Goal: Task Accomplishment & Management: Manage account settings

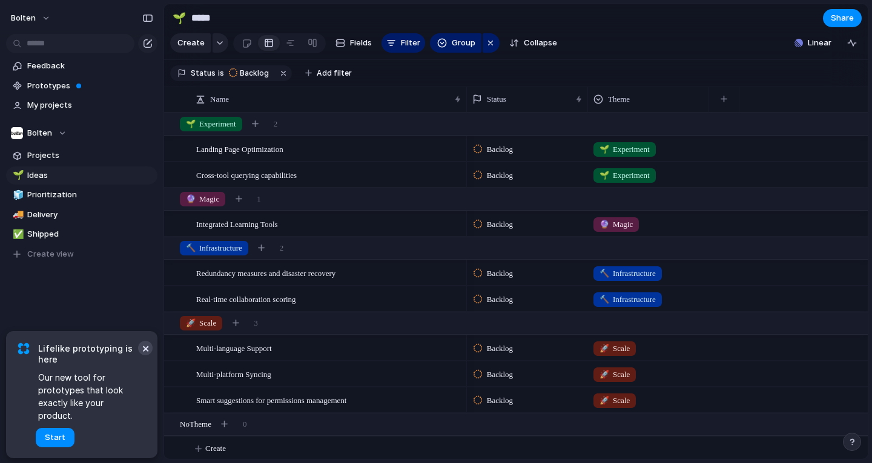
click at [144, 356] on button "×" at bounding box center [145, 348] width 15 height 15
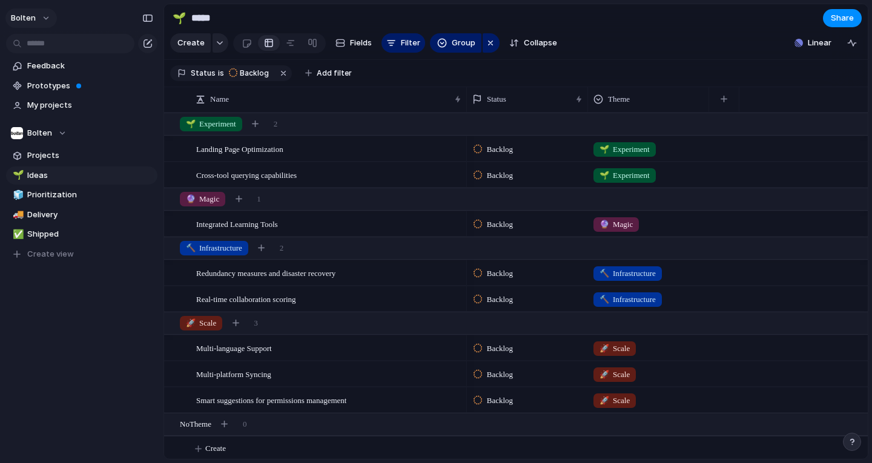
click at [35, 19] on button "Bolten" at bounding box center [30, 17] width 51 height 19
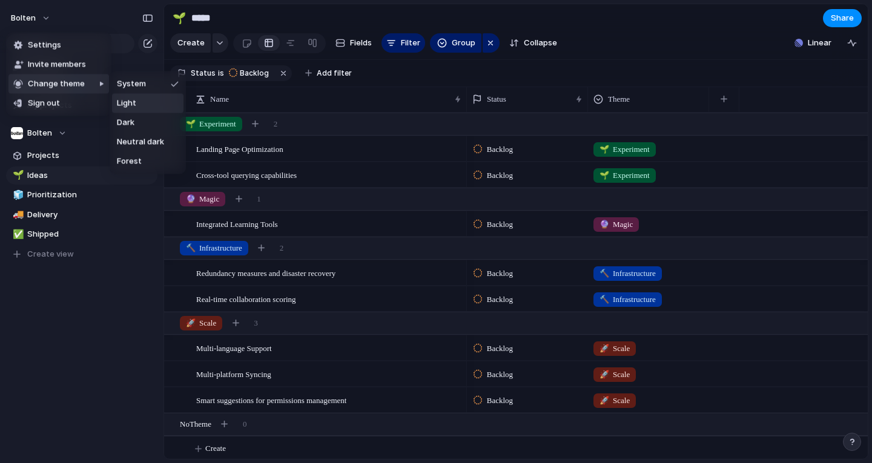
click at [144, 101] on li "Light" at bounding box center [147, 103] width 71 height 19
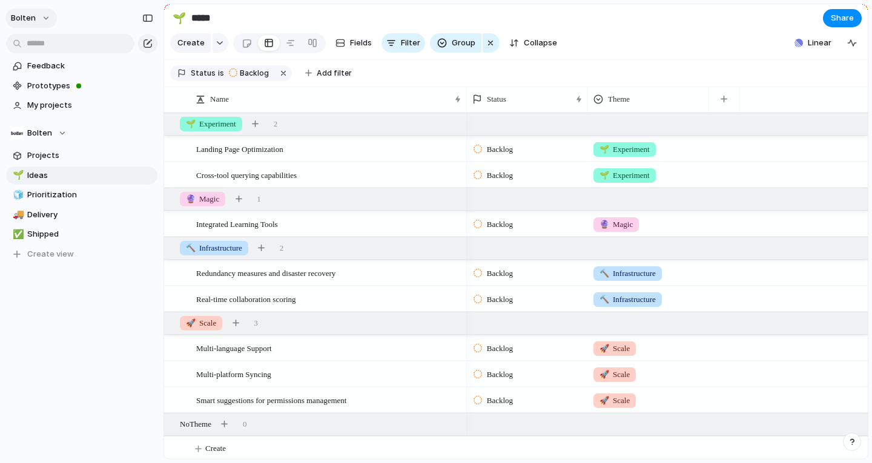
click at [42, 19] on button "Bolten" at bounding box center [30, 17] width 51 height 19
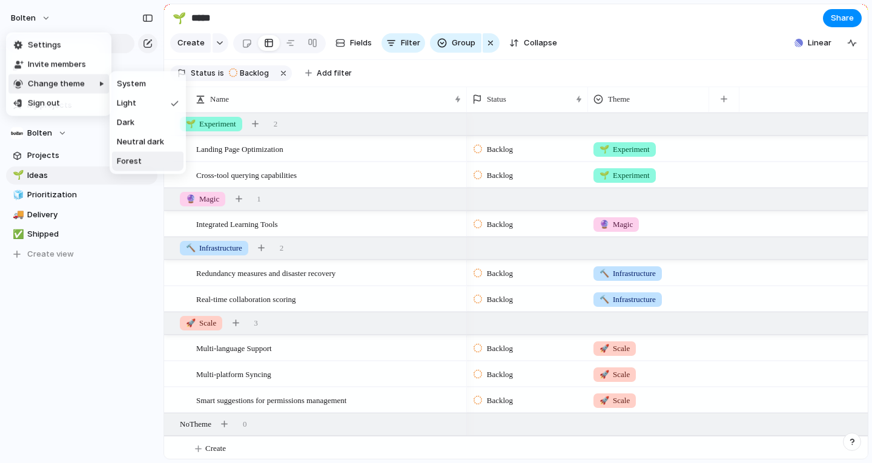
click at [139, 157] on span "Forest" at bounding box center [129, 162] width 25 height 12
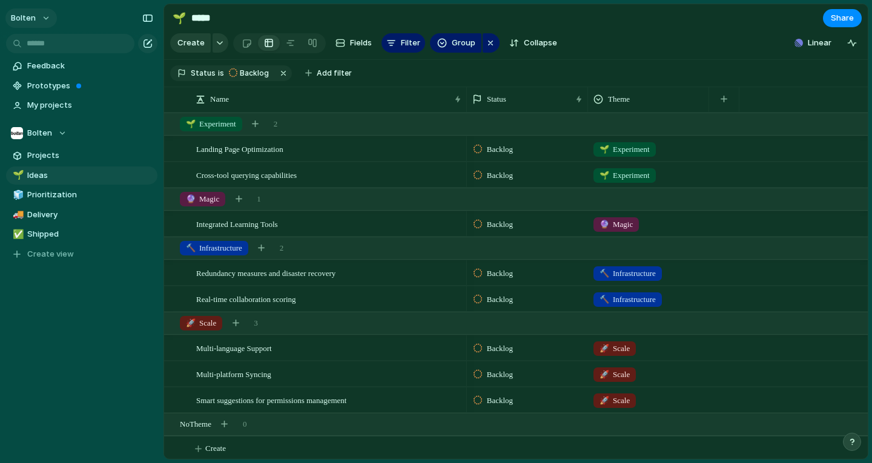
click at [39, 19] on button "Bolten" at bounding box center [30, 17] width 51 height 19
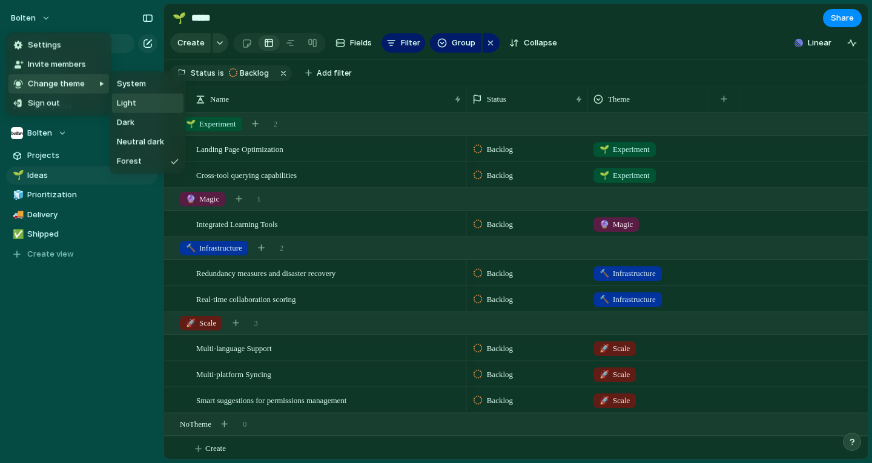
click at [141, 102] on li "Light" at bounding box center [147, 103] width 71 height 19
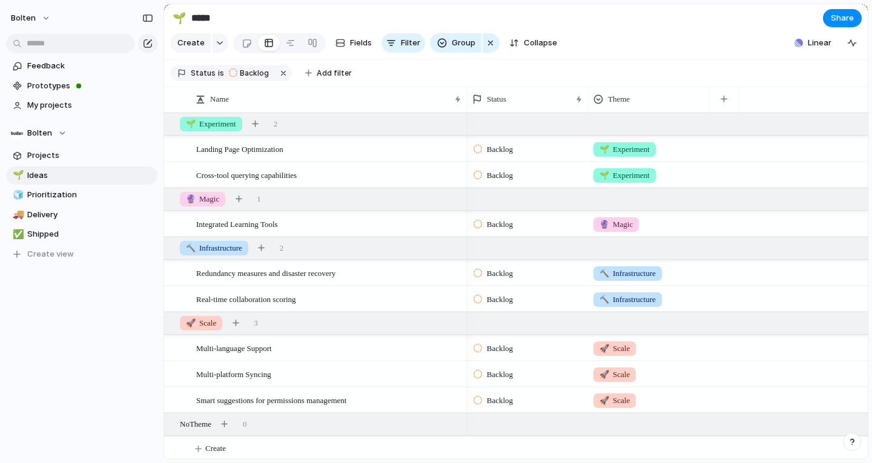
click at [126, 346] on div "Feedback Prototypes My projects [PERSON_NAME] Projects 🌱 Ideas 🧊 Prioritization…" at bounding box center [82, 181] width 164 height 362
click at [35, 20] on button "Bolten" at bounding box center [30, 17] width 51 height 19
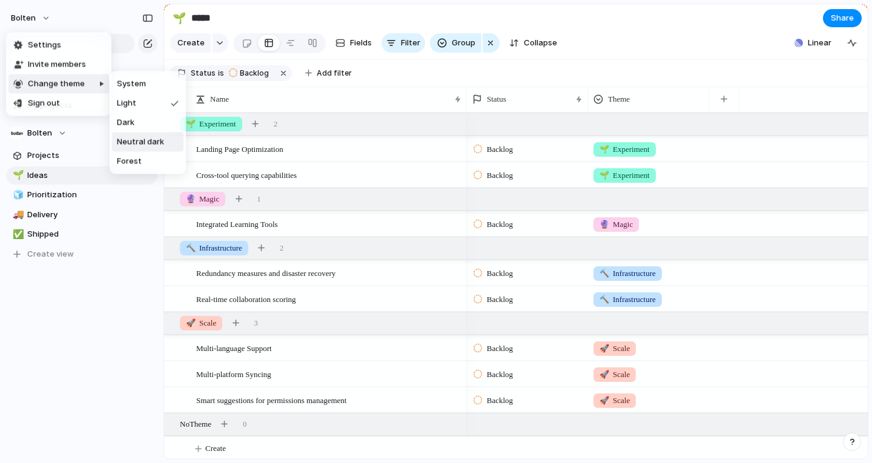
click at [137, 141] on span "Neutral dark" at bounding box center [140, 142] width 47 height 12
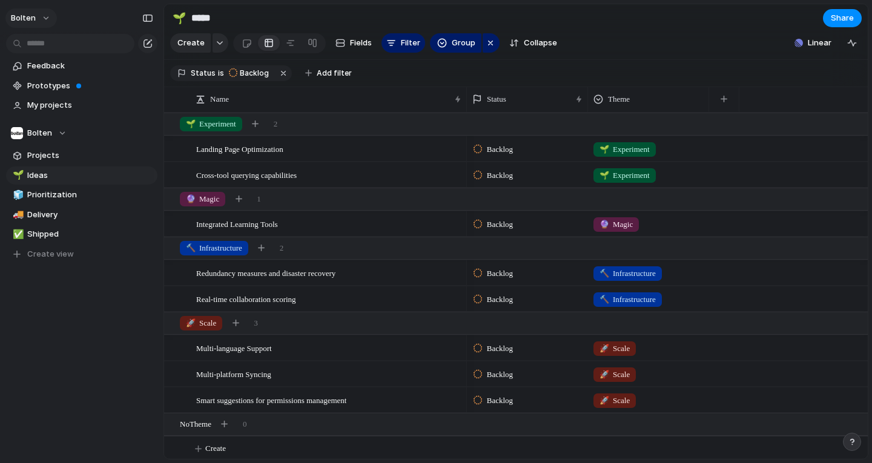
click at [36, 16] on button "Bolten" at bounding box center [30, 17] width 51 height 19
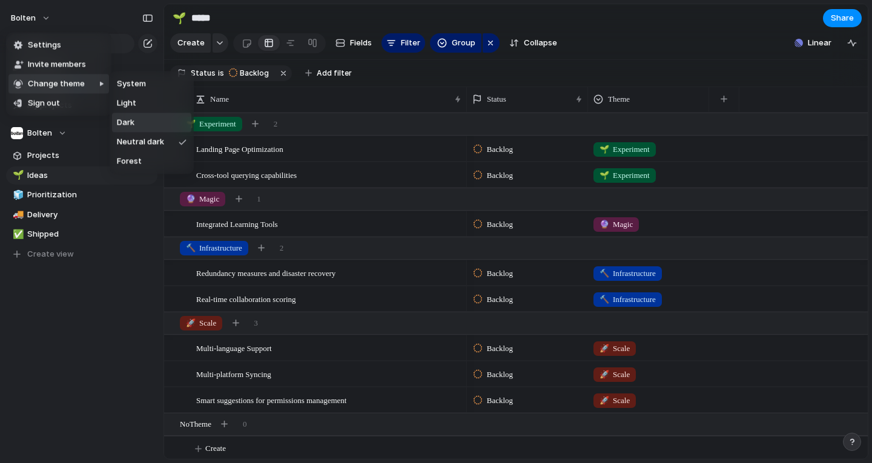
click at [142, 121] on li "Dark" at bounding box center [151, 122] width 79 height 19
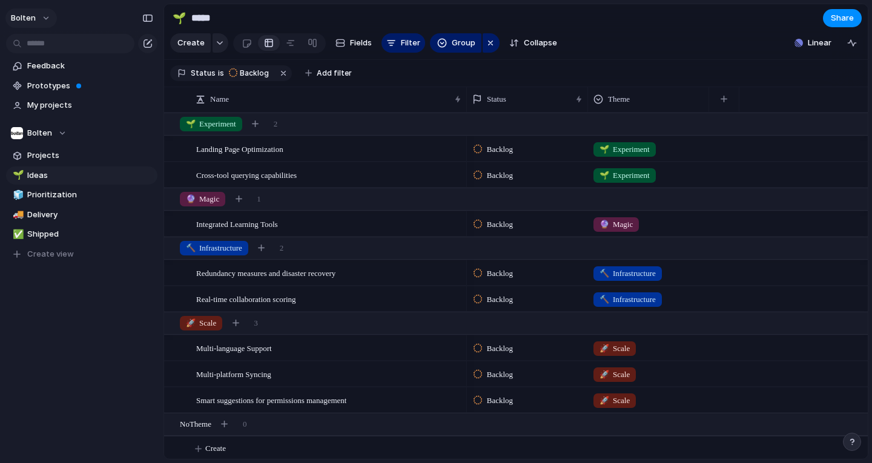
click at [30, 18] on span "Bolten" at bounding box center [23, 18] width 25 height 12
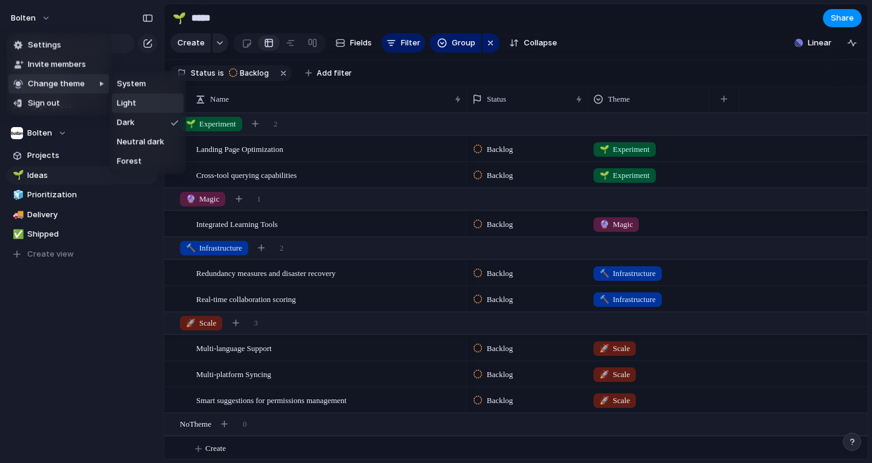
click at [138, 101] on li "Light" at bounding box center [147, 103] width 71 height 19
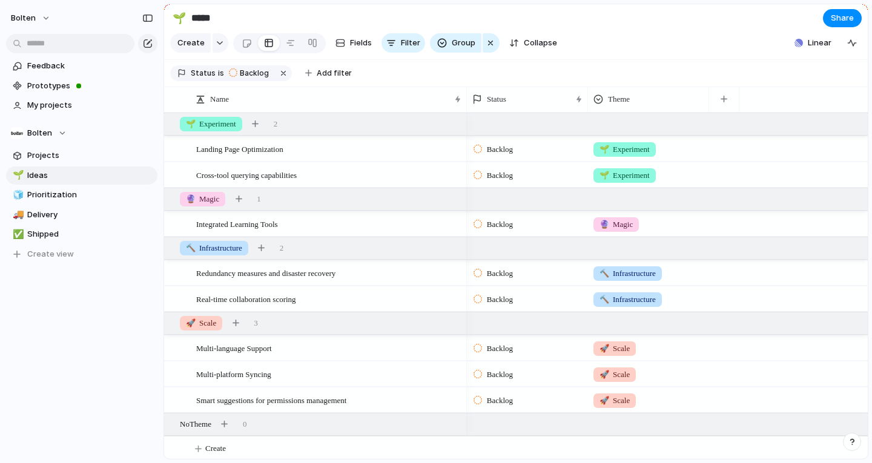
click at [106, 310] on div "Feedback Prototypes My projects [PERSON_NAME] Projects 🌱 Ideas 🧊 Prioritization…" at bounding box center [82, 181] width 164 height 362
click at [61, 153] on span "Projects" at bounding box center [90, 156] width 126 height 12
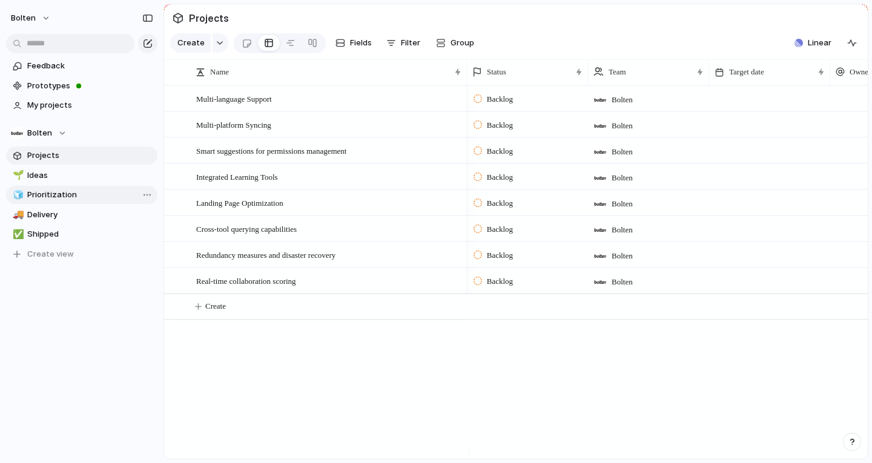
click at [59, 199] on span "Prioritization" at bounding box center [90, 195] width 126 height 12
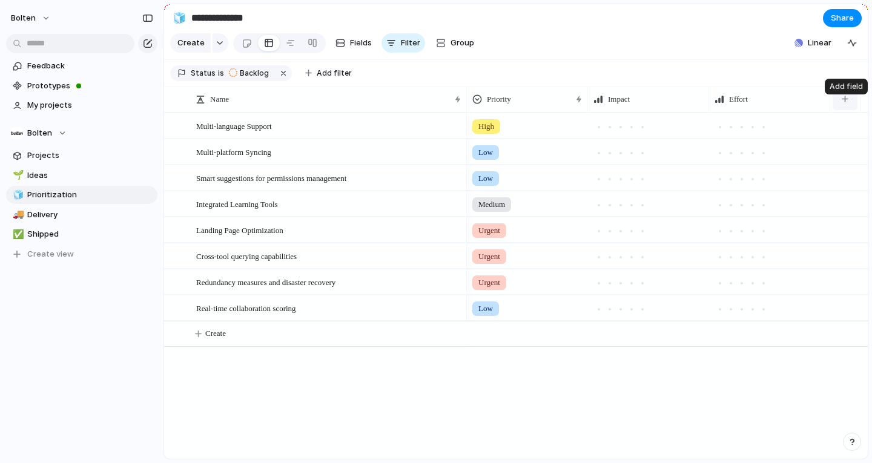
click at [850, 107] on button "button" at bounding box center [845, 99] width 25 height 22
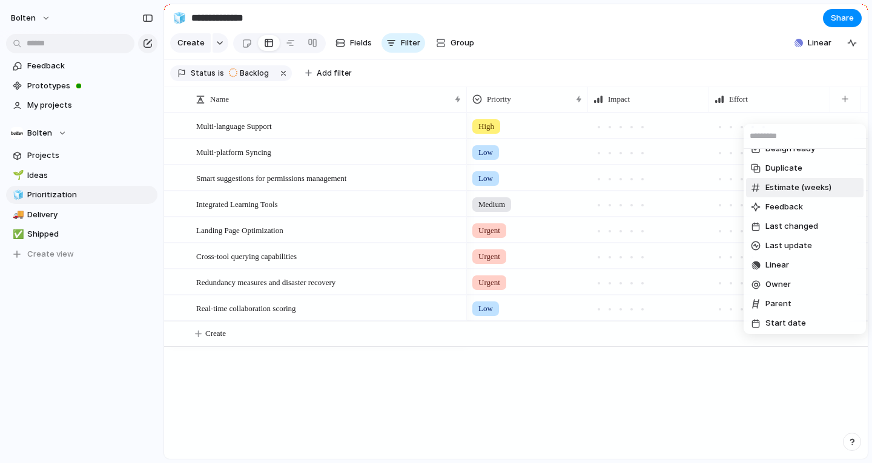
scroll to position [70, 0]
click at [786, 263] on span "Linear" at bounding box center [778, 266] width 24 height 12
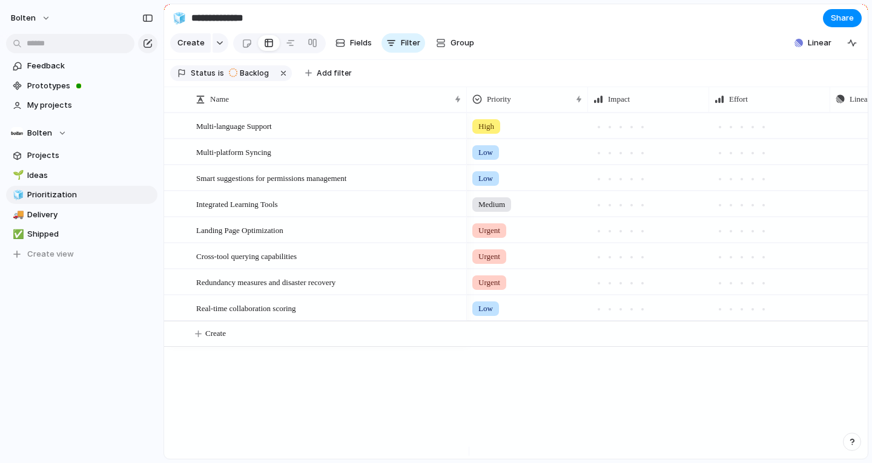
scroll to position [0, 114]
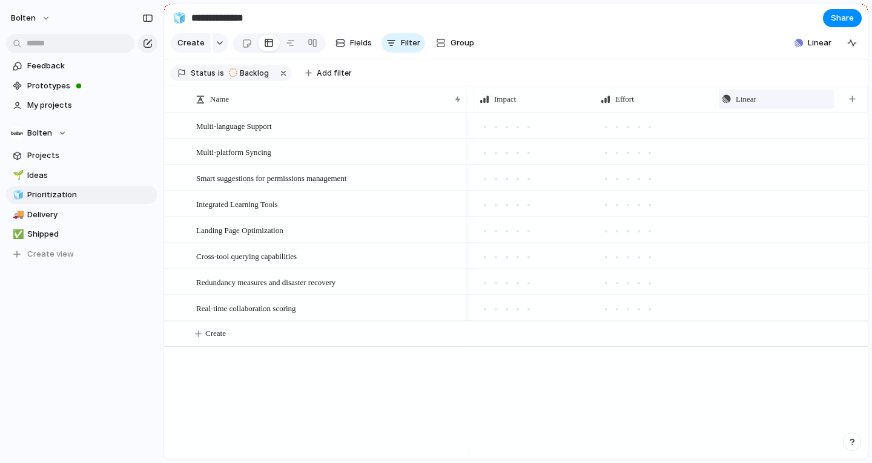
click at [807, 105] on div "Linear" at bounding box center [777, 99] width 110 height 12
click at [855, 107] on div "Modify Hide Sort ascending Sort descending" at bounding box center [436, 231] width 872 height 463
click at [855, 107] on button "button" at bounding box center [852, 99] width 25 height 22
click at [771, 121] on div "Created at Created by Customer Design ready Duplicate Estimate (weeks) Feedback…" at bounding box center [436, 231] width 872 height 463
click at [784, 105] on div "Linear" at bounding box center [777, 99] width 110 height 12
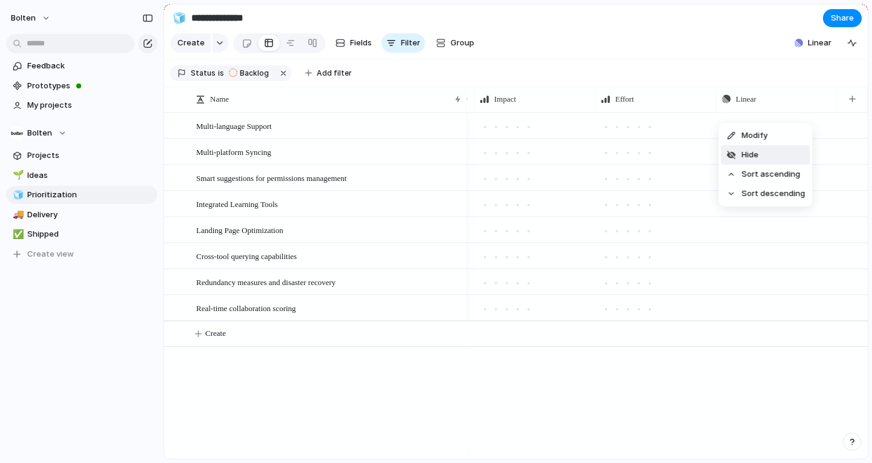
click at [763, 164] on li "Hide" at bounding box center [765, 154] width 89 height 19
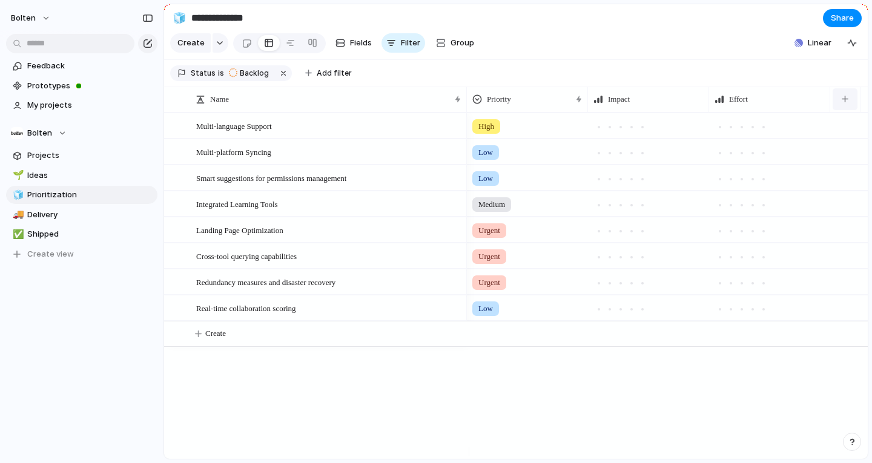
click at [846, 110] on button "button" at bounding box center [845, 99] width 25 height 22
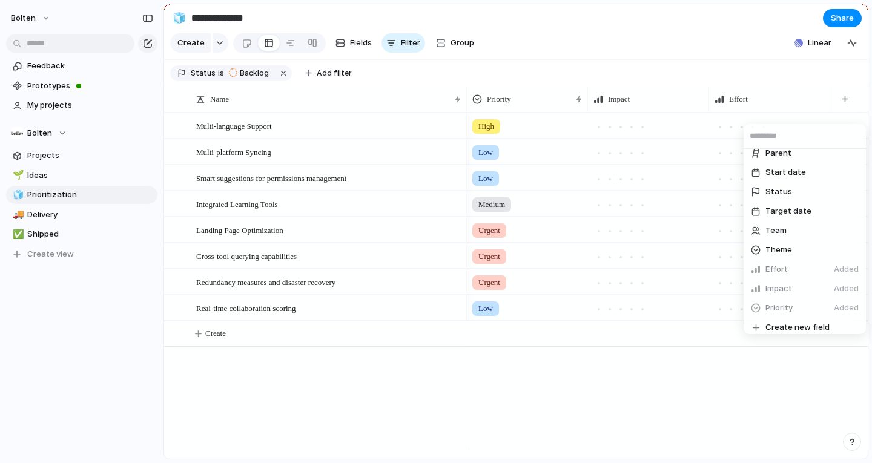
scroll to position [228, 0]
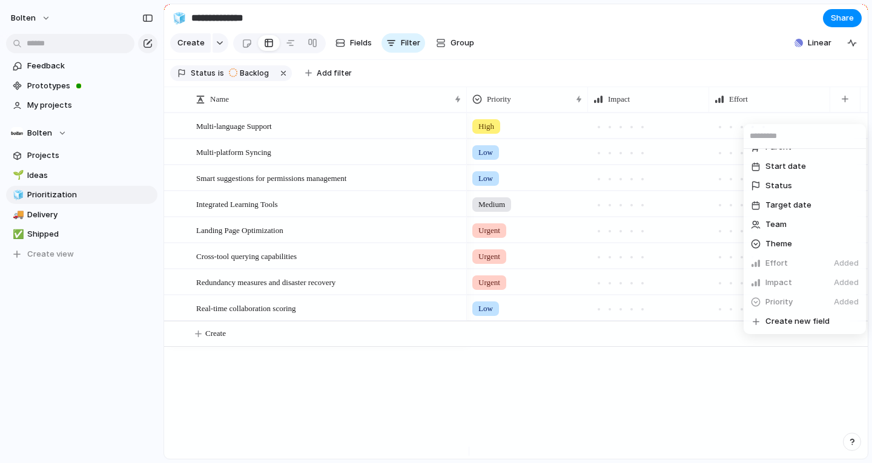
drag, startPoint x: 799, startPoint y: 229, endPoint x: 840, endPoint y: 324, distance: 103.6
click at [840, 324] on li "Create new field" at bounding box center [805, 321] width 118 height 19
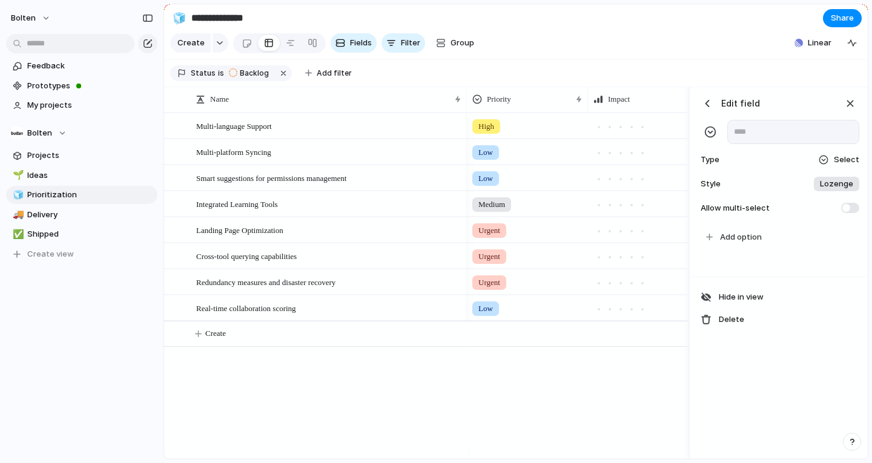
scroll to position [0, 294]
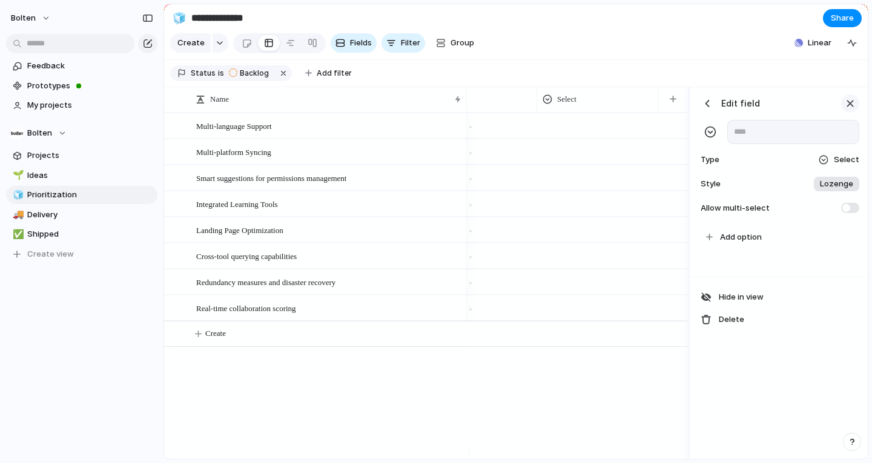
click at [850, 110] on div "button" at bounding box center [850, 103] width 13 height 13
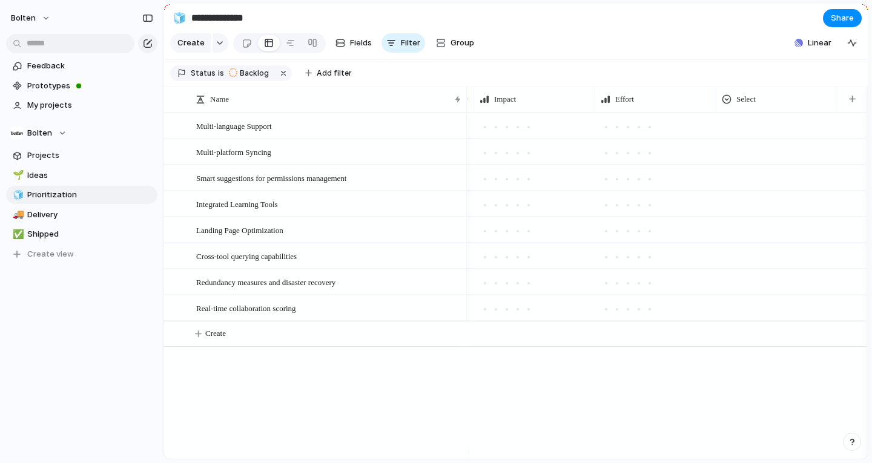
scroll to position [0, 114]
click at [820, 105] on div "Select" at bounding box center [777, 99] width 110 height 12
click at [778, 158] on li "Hide" at bounding box center [765, 154] width 89 height 19
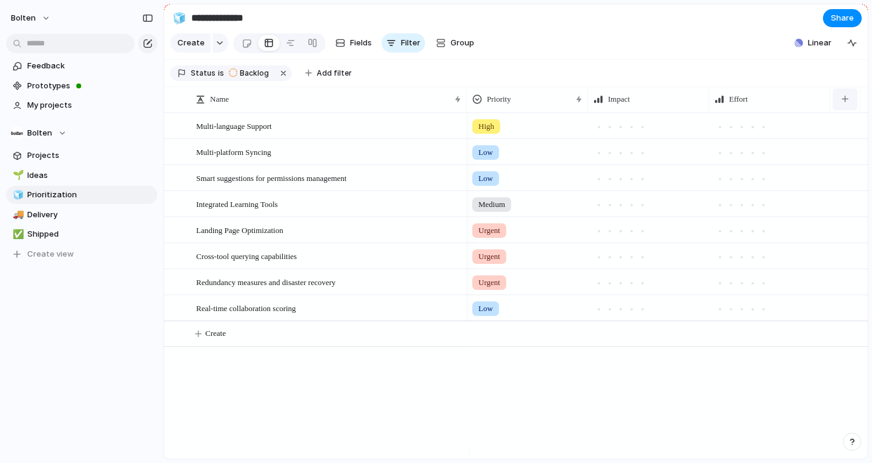
click at [844, 102] on div "button" at bounding box center [845, 99] width 7 height 7
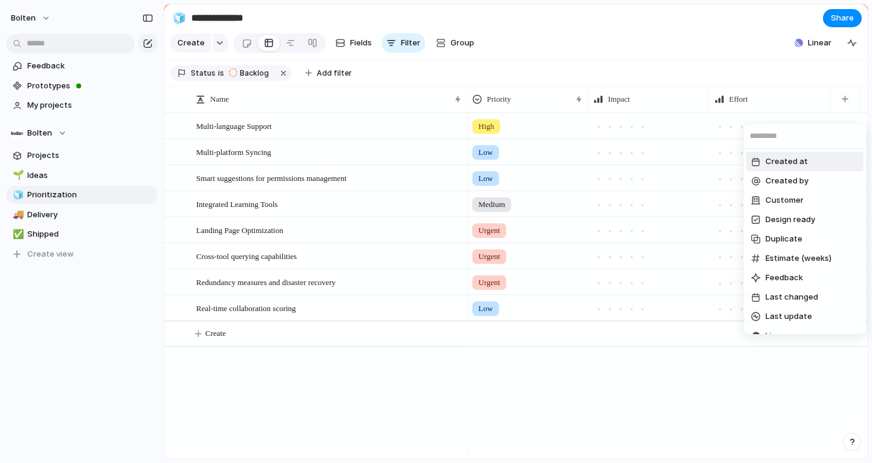
click at [651, 53] on div "Created at Created by Customer Design ready Duplicate Estimate (weeks) Feedback…" at bounding box center [436, 231] width 872 height 463
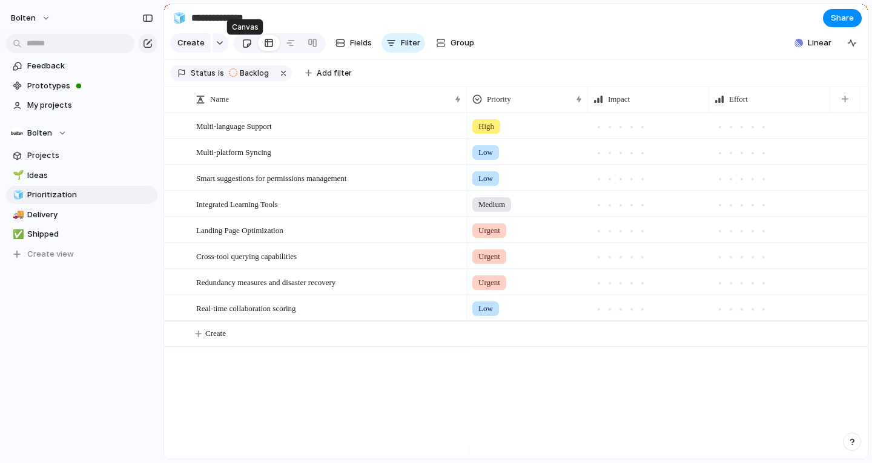
click at [243, 44] on div at bounding box center [247, 43] width 10 height 20
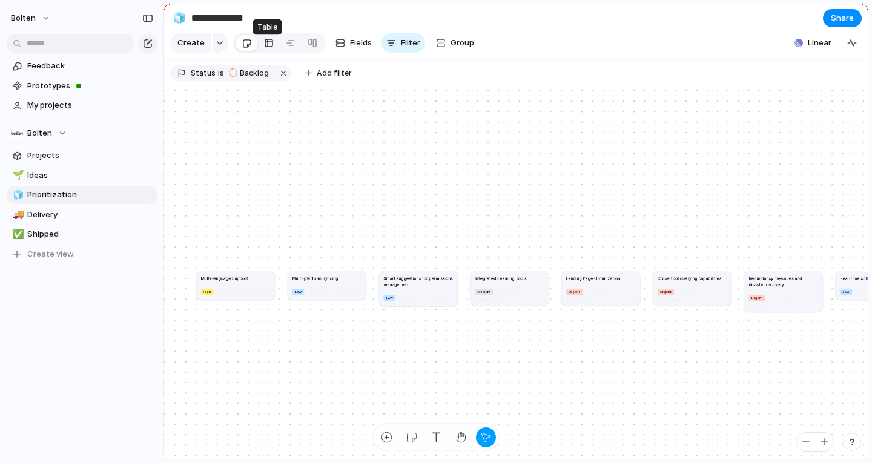
click at [269, 50] on div at bounding box center [269, 42] width 10 height 19
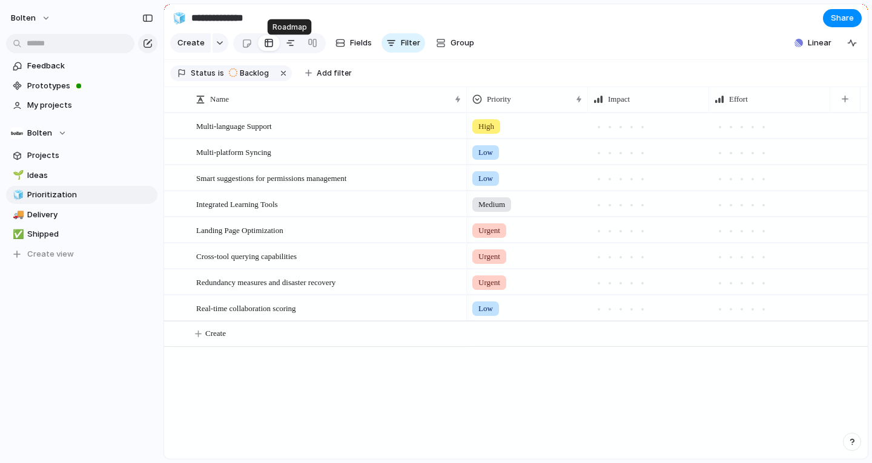
click at [294, 47] on link at bounding box center [291, 42] width 22 height 19
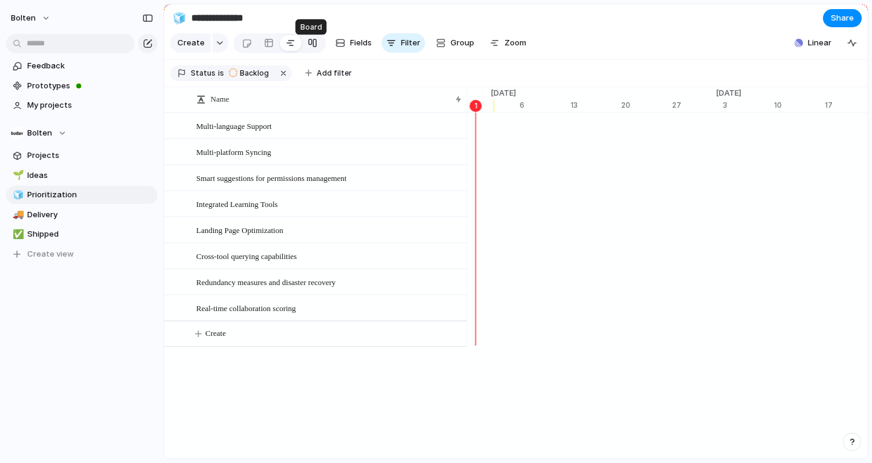
click at [313, 50] on div at bounding box center [313, 42] width 10 height 19
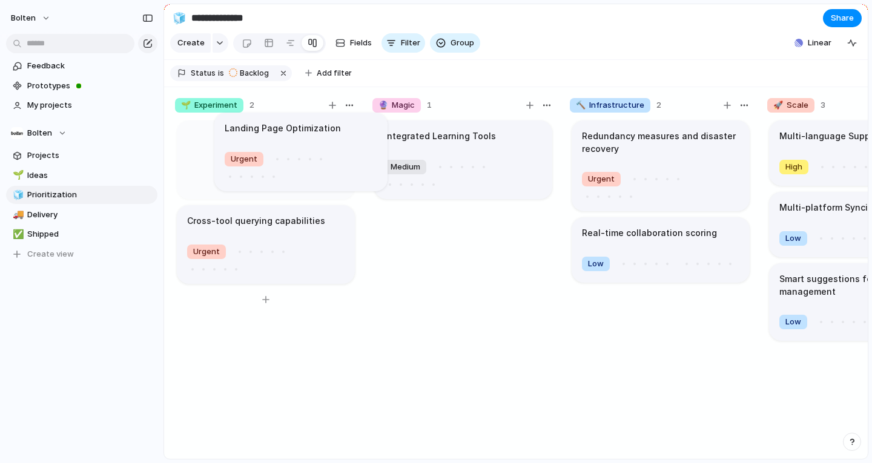
drag, startPoint x: 271, startPoint y: 161, endPoint x: 286, endPoint y: 144, distance: 22.8
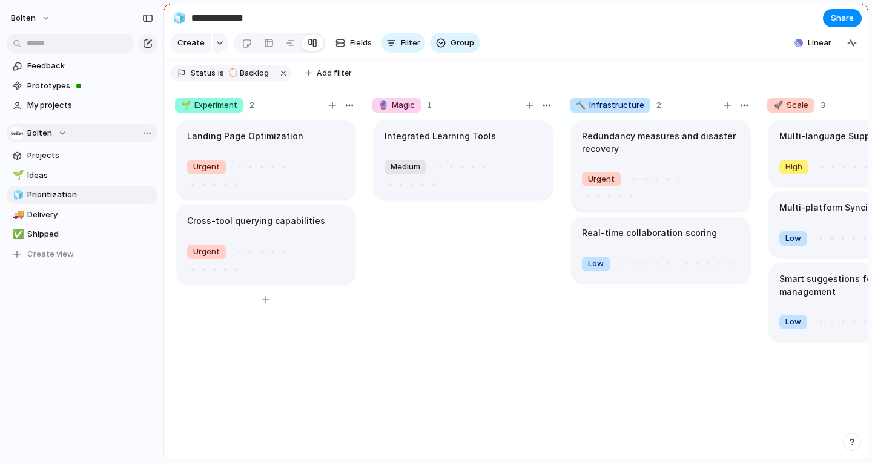
click at [47, 131] on span "Bolten" at bounding box center [39, 133] width 25 height 12
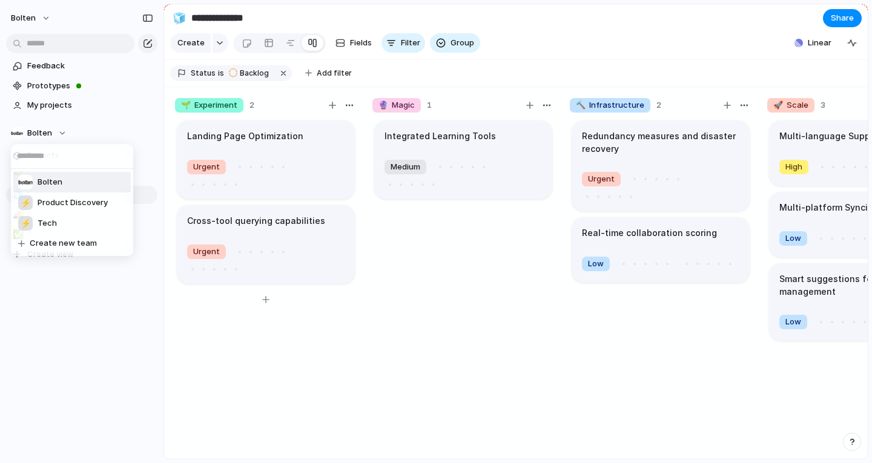
click at [64, 131] on div "[PERSON_NAME] ⚡ Product Discovery ⚡ Tech Create new team" at bounding box center [436, 231] width 872 height 463
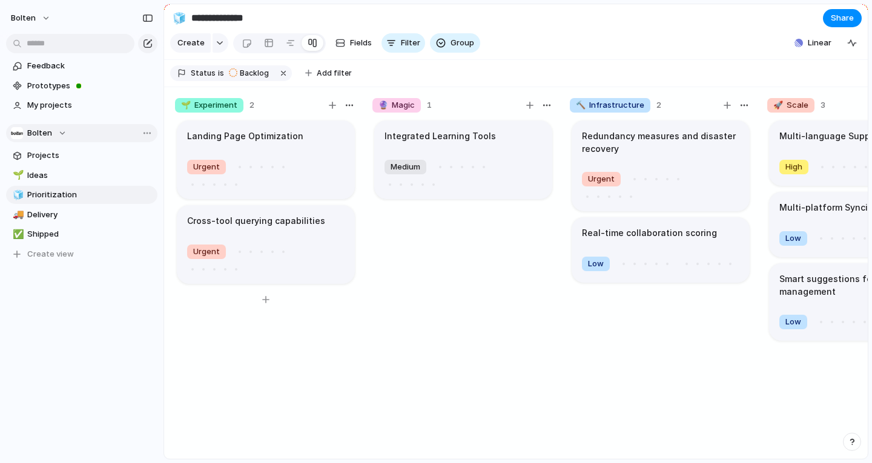
click at [55, 131] on div "Bolten" at bounding box center [39, 133] width 56 height 12
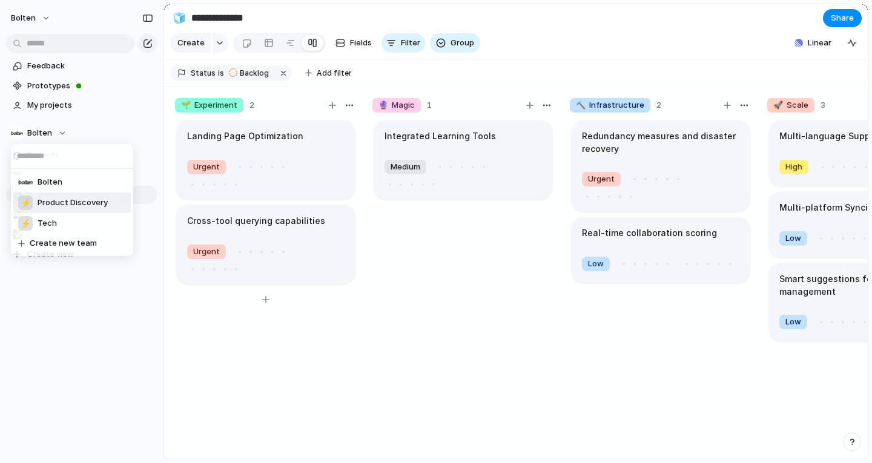
click at [56, 210] on div "⚡ Product Discovery" at bounding box center [63, 203] width 90 height 15
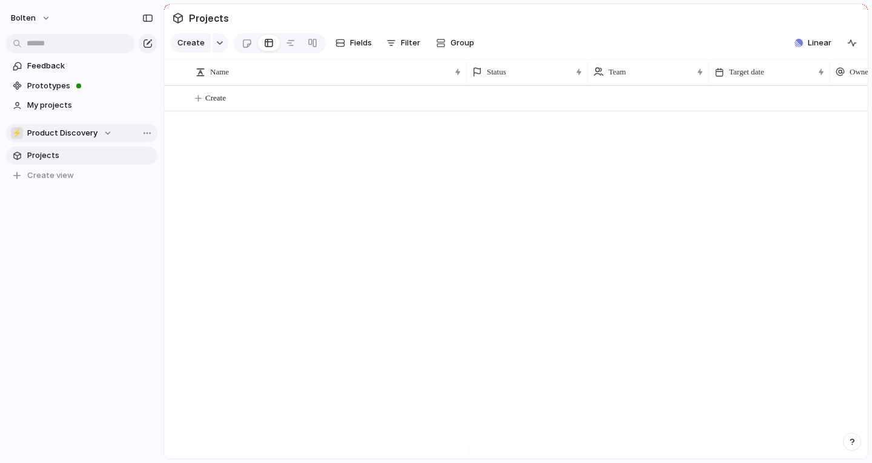
click at [62, 133] on span "Product Discovery" at bounding box center [62, 133] width 70 height 12
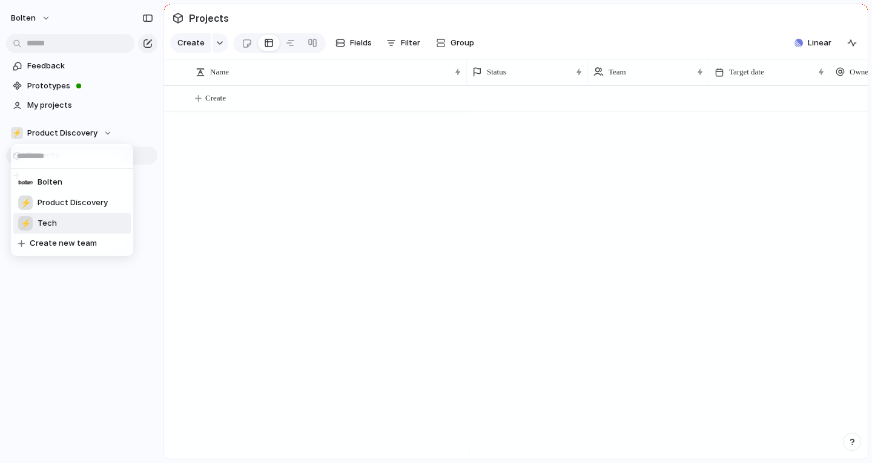
click at [62, 224] on li "⚡ Tech" at bounding box center [72, 223] width 118 height 21
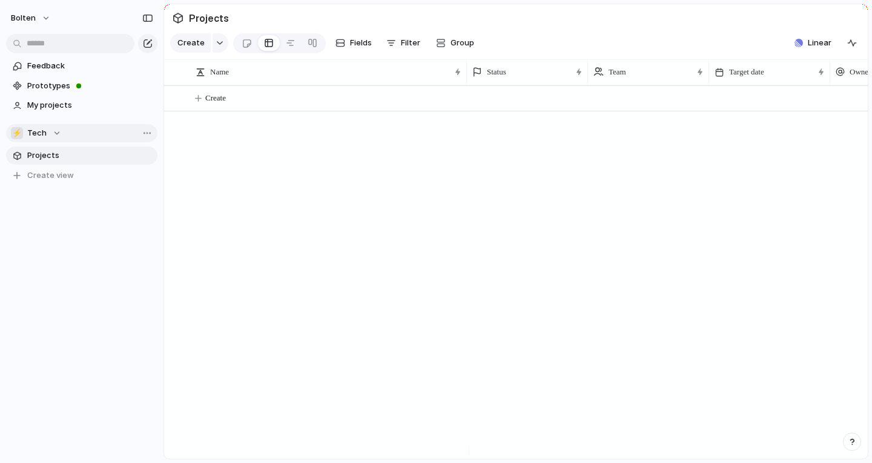
click at [43, 142] on button "⚡ Tech" at bounding box center [81, 133] width 151 height 18
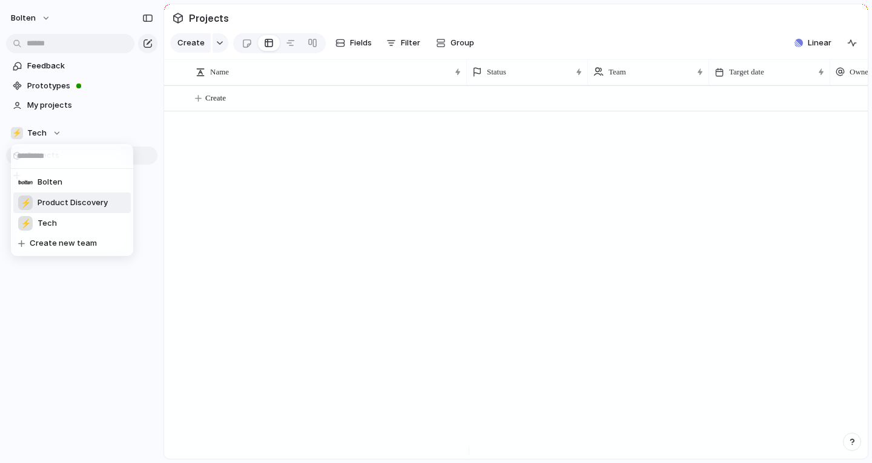
click at [64, 204] on span "Product Discovery" at bounding box center [73, 203] width 70 height 12
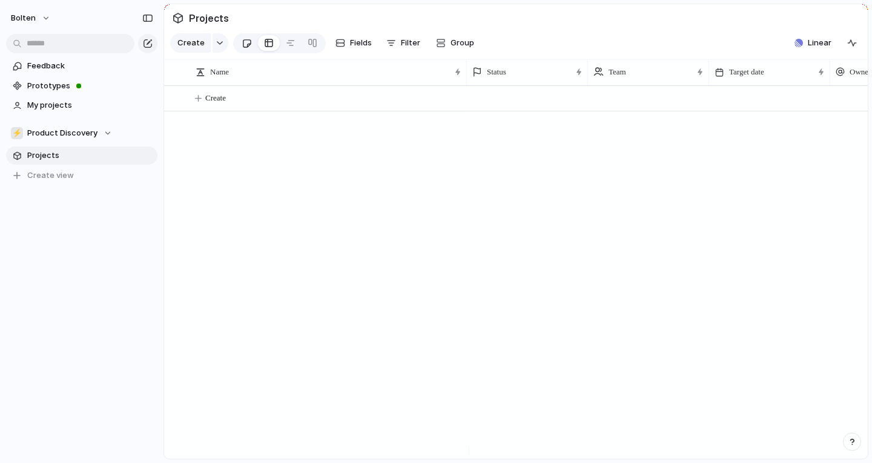
click at [244, 48] on div at bounding box center [247, 43] width 10 height 20
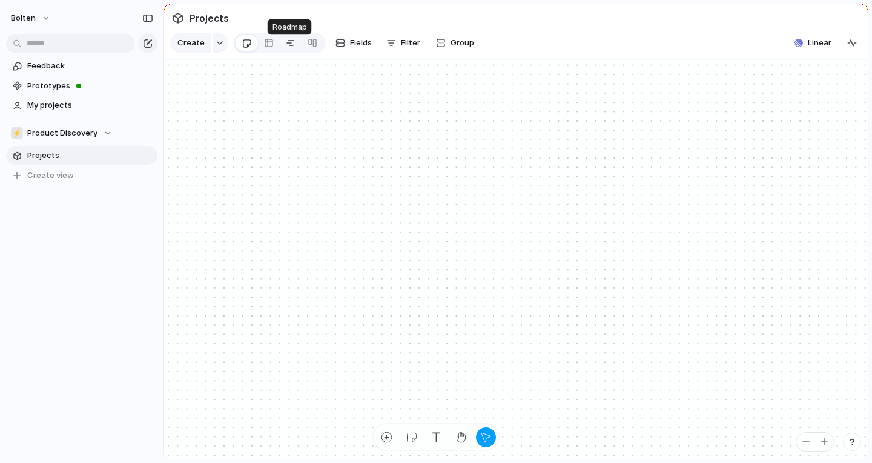
click at [289, 47] on div at bounding box center [291, 42] width 10 height 19
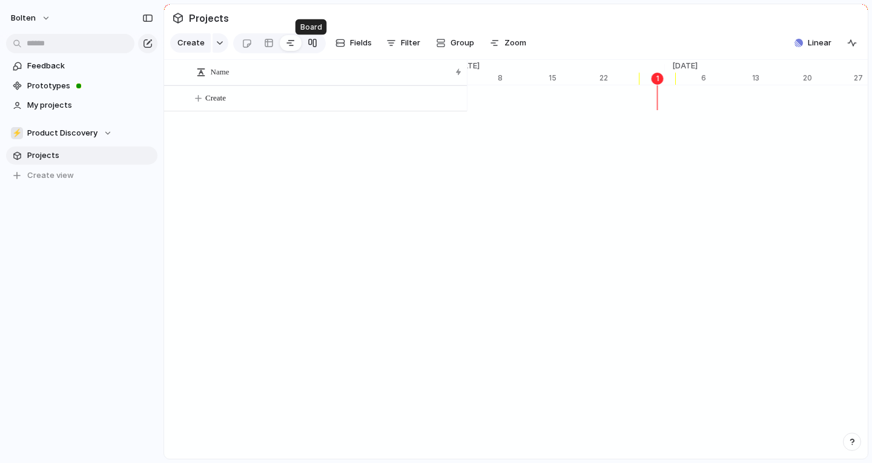
click at [317, 45] on link at bounding box center [313, 42] width 22 height 19
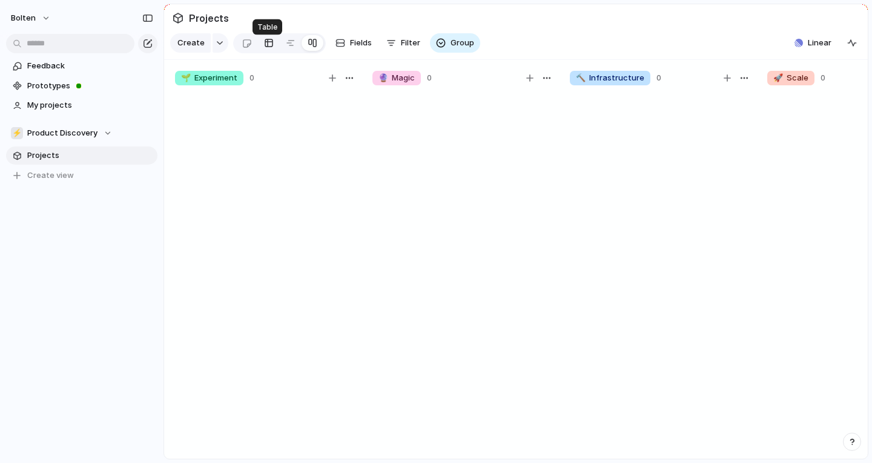
click at [264, 48] on div at bounding box center [269, 42] width 10 height 19
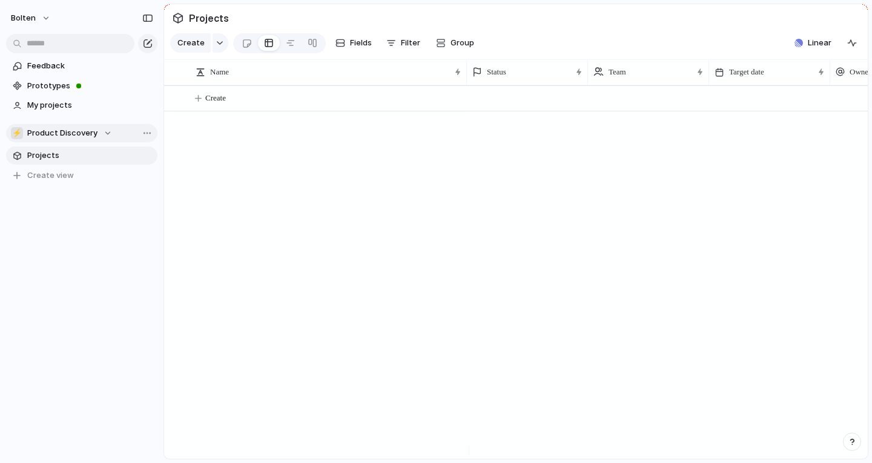
click at [62, 135] on span "Product Discovery" at bounding box center [62, 133] width 70 height 12
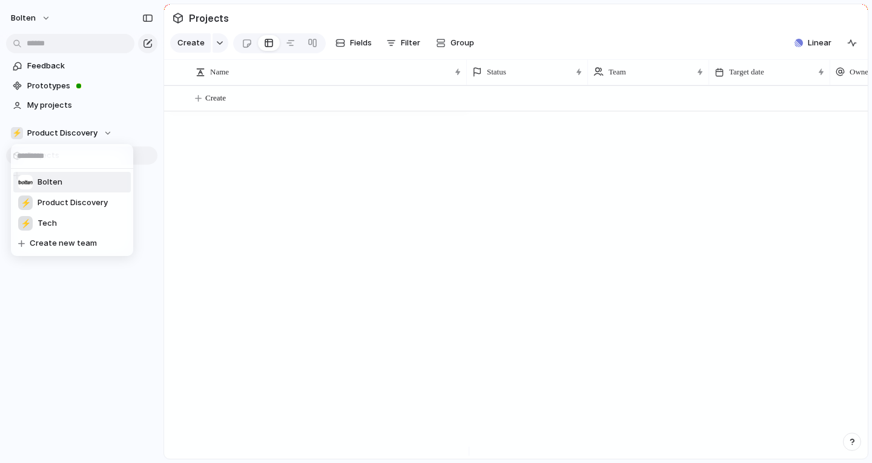
click at [61, 180] on span "Bolten" at bounding box center [50, 182] width 25 height 12
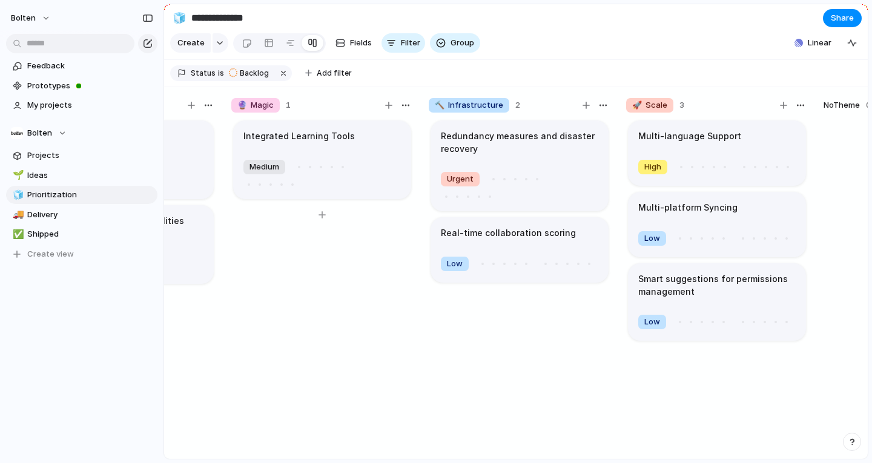
scroll to position [0, 290]
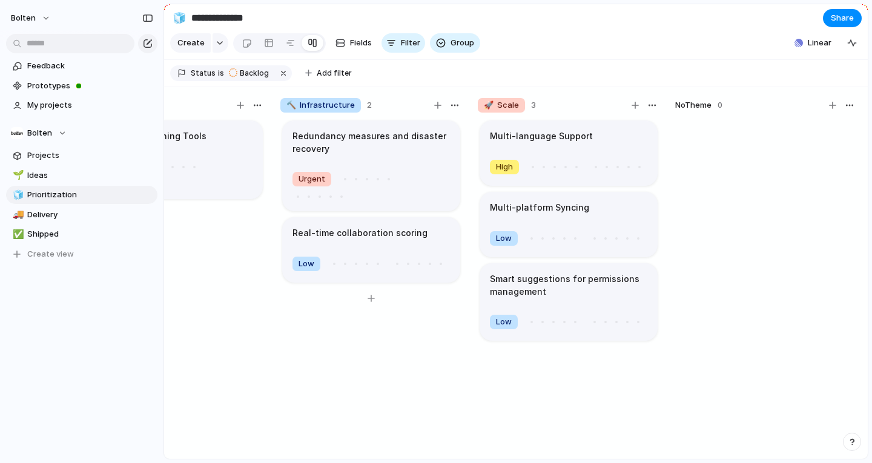
drag, startPoint x: 727, startPoint y: 242, endPoint x: 465, endPoint y: 142, distance: 280.1
click at [465, 142] on div "🌱 Experiment 2 Landing Page Optimization Urgent Cross-tool querying capabilitie…" at bounding box center [371, 276] width 993 height 379
click at [554, 143] on h1 "Multi-language Support" at bounding box center [541, 136] width 103 height 13
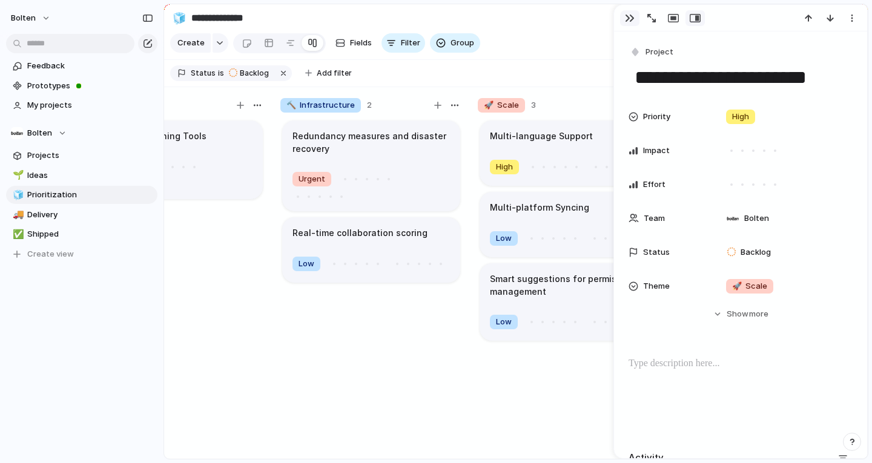
click at [631, 17] on div "button" at bounding box center [630, 18] width 10 height 10
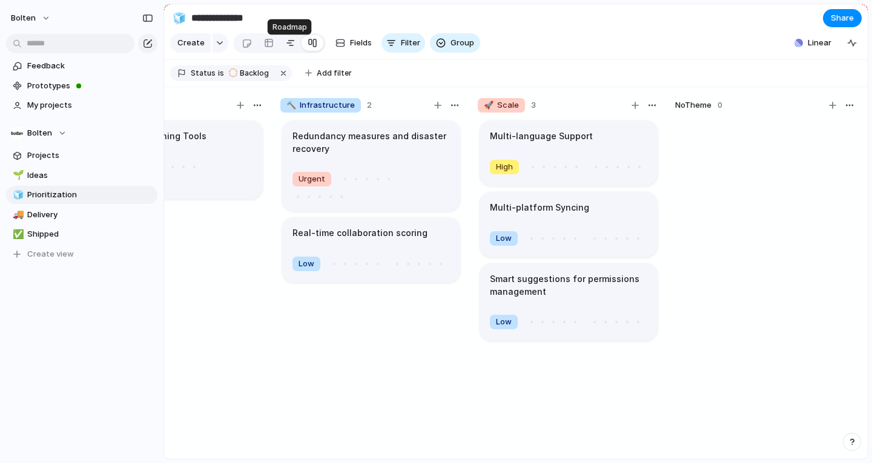
click at [286, 44] on div at bounding box center [291, 42] width 10 height 19
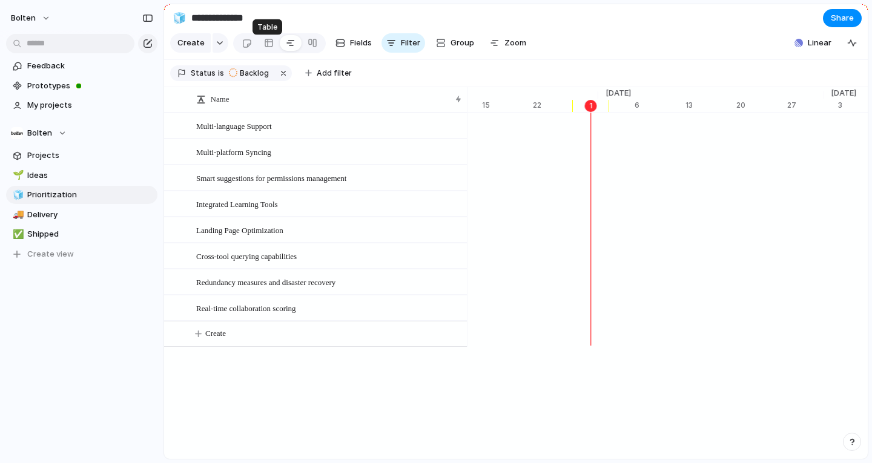
scroll to position [0, 7836]
click at [264, 51] on div at bounding box center [269, 42] width 10 height 19
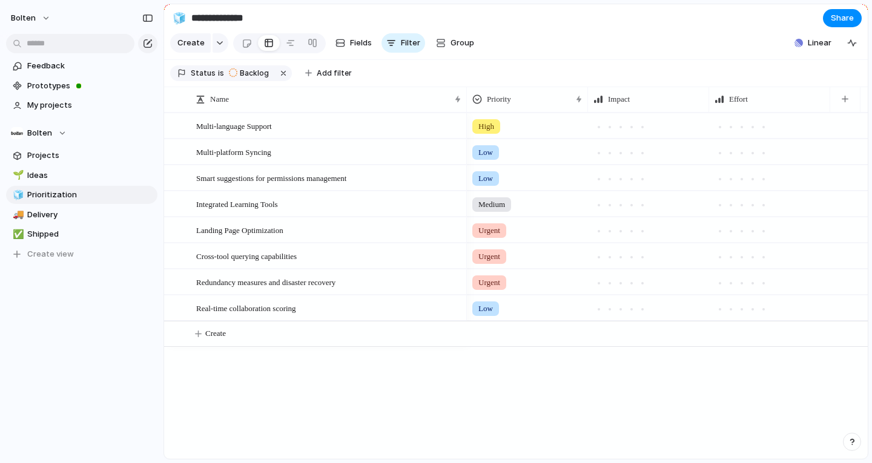
click at [233, 48] on div at bounding box center [279, 43] width 93 height 20
click at [242, 48] on div at bounding box center [247, 43] width 10 height 20
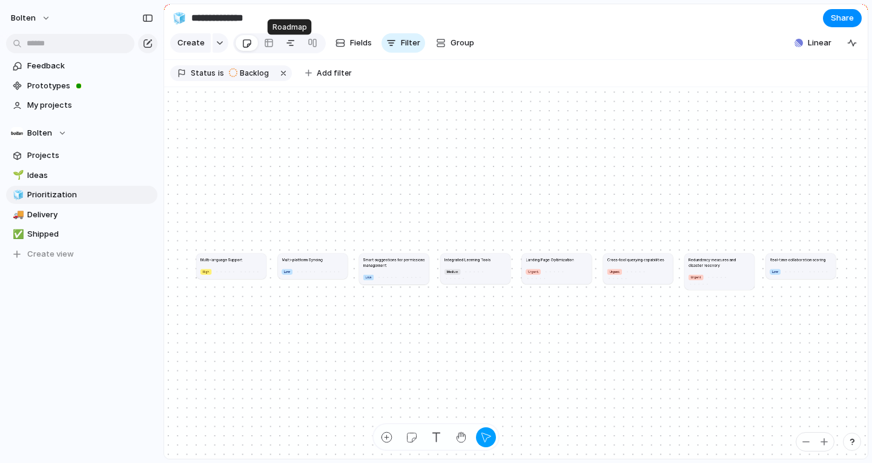
click at [280, 45] on link at bounding box center [291, 42] width 22 height 19
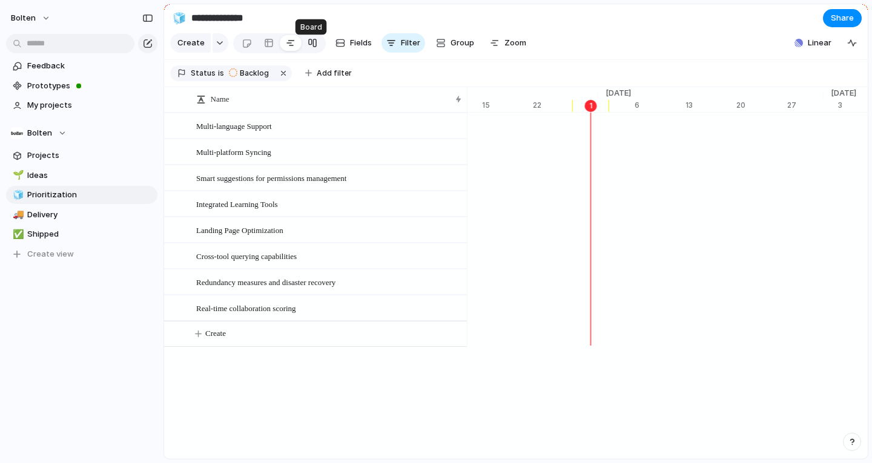
scroll to position [0, 7836]
click at [314, 47] on div at bounding box center [313, 42] width 10 height 19
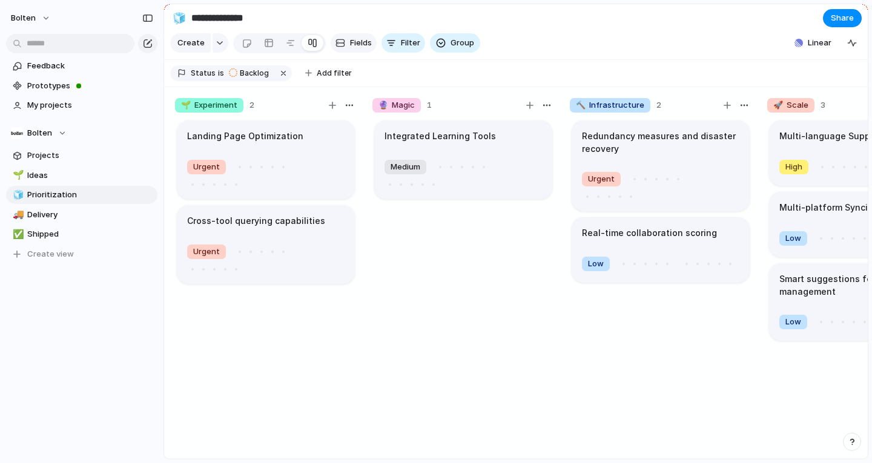
click at [370, 48] on span "Fields" at bounding box center [361, 43] width 22 height 12
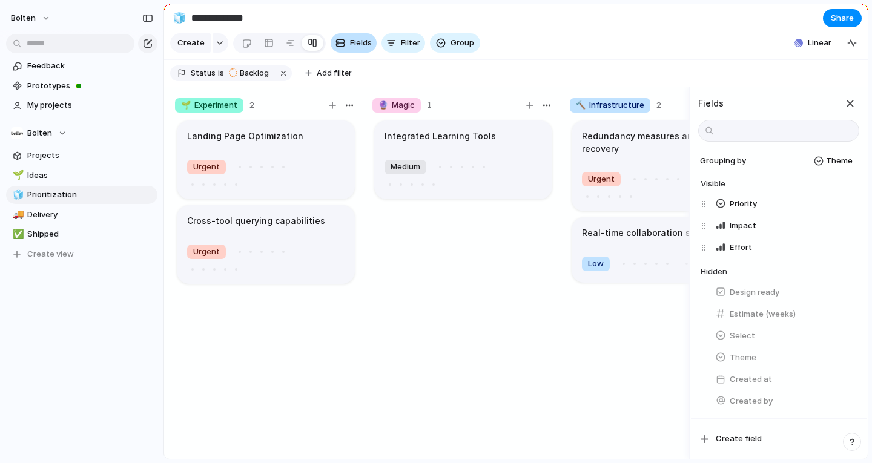
click at [370, 48] on span "Fields" at bounding box center [361, 43] width 22 height 12
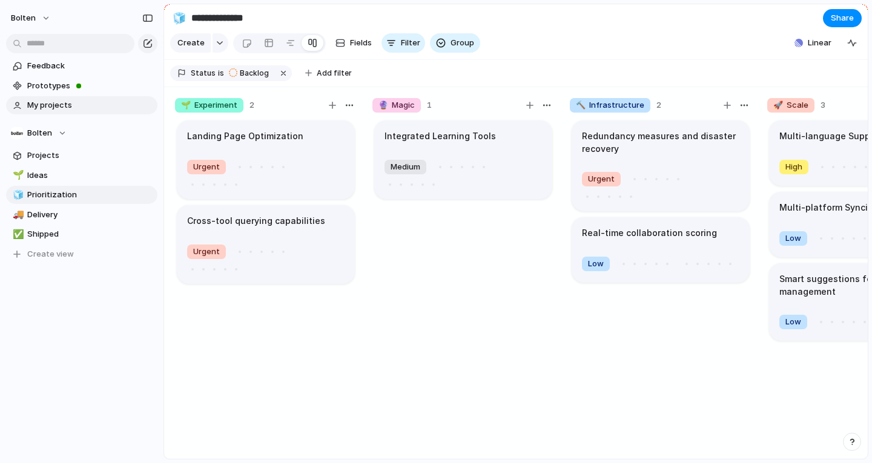
click at [69, 99] on link "My projects" at bounding box center [81, 105] width 151 height 18
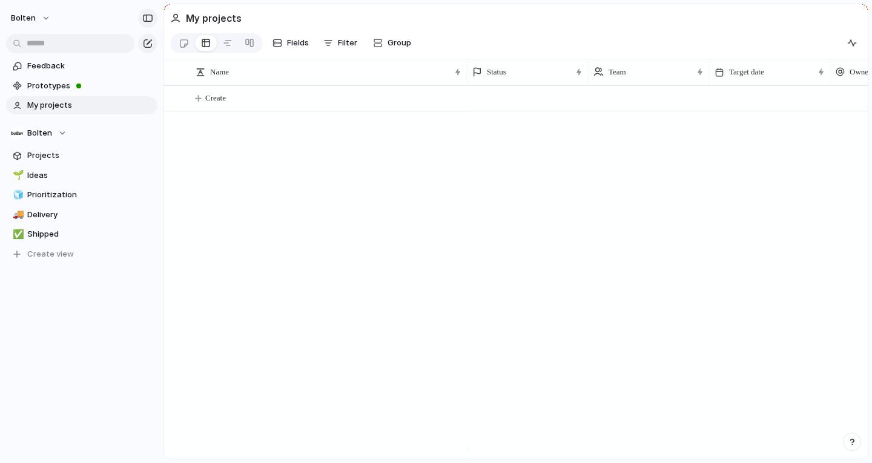
click at [149, 21] on div "button" at bounding box center [147, 18] width 11 height 8
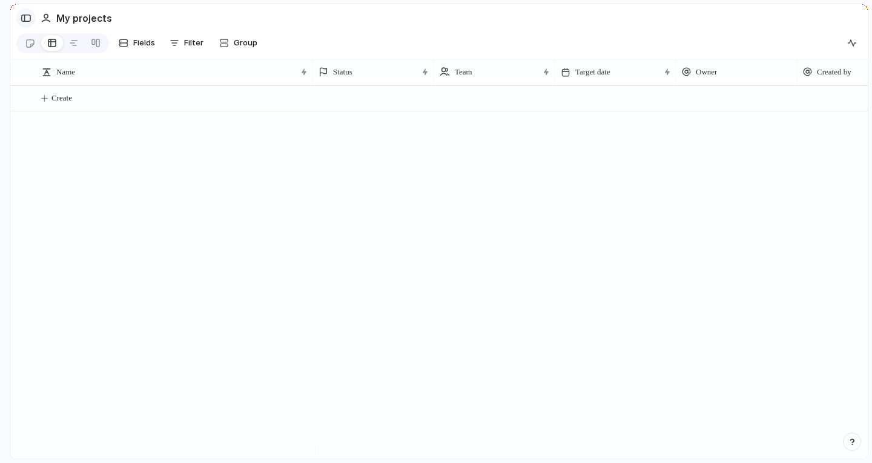
click at [23, 15] on div "button" at bounding box center [26, 18] width 11 height 8
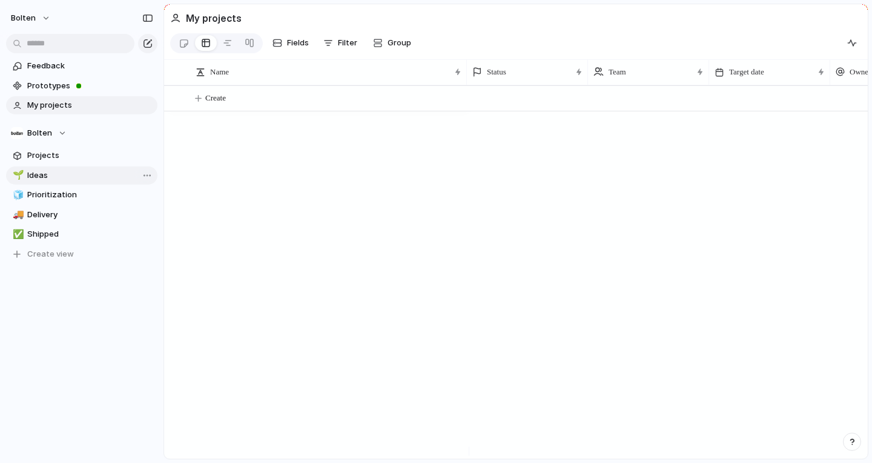
click at [58, 173] on span "Ideas" at bounding box center [90, 176] width 126 height 12
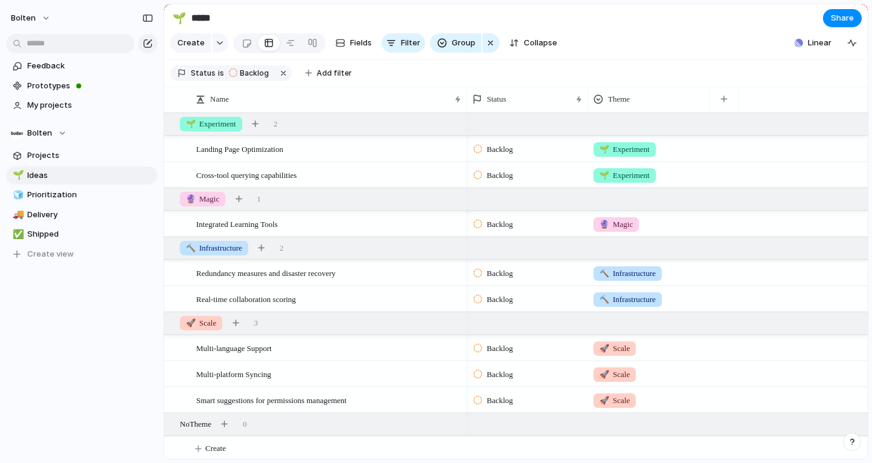
click at [46, 205] on div "🌱 Ideas 🧊 Prioritization 🚚 Delivery ✅ Shipped To pick up a draggable item, pres…" at bounding box center [81, 215] width 151 height 97
click at [48, 199] on span "Prioritization" at bounding box center [90, 195] width 126 height 12
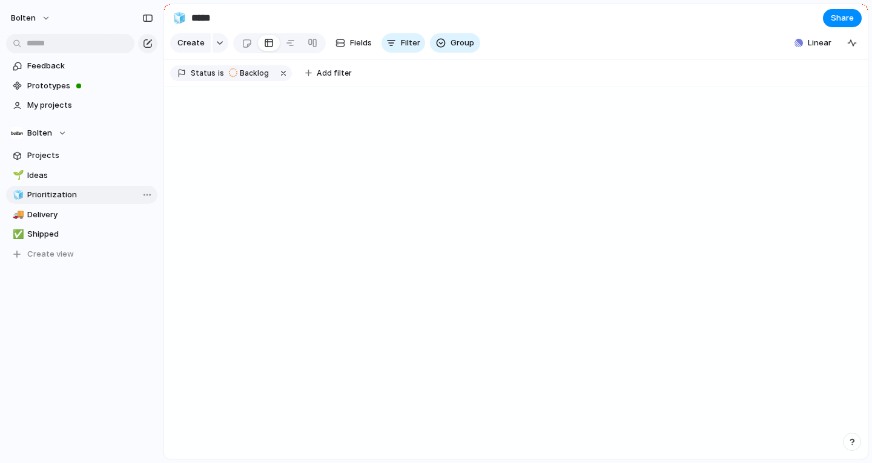
type input "**********"
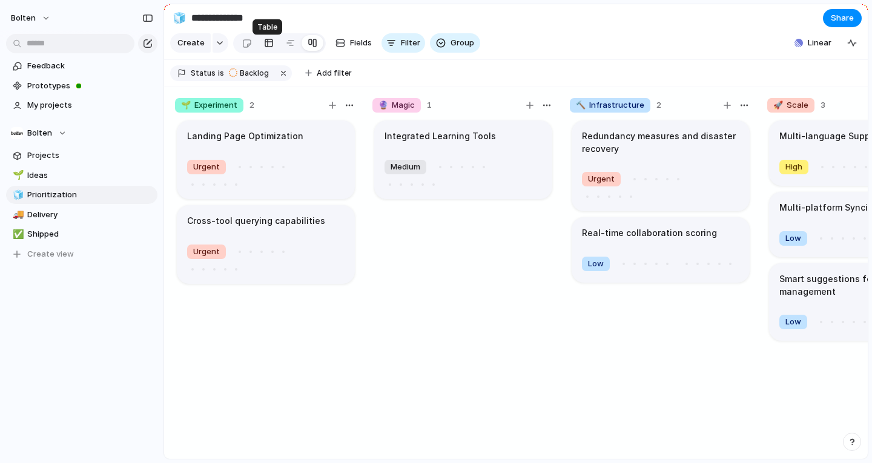
click at [264, 48] on div at bounding box center [269, 42] width 10 height 19
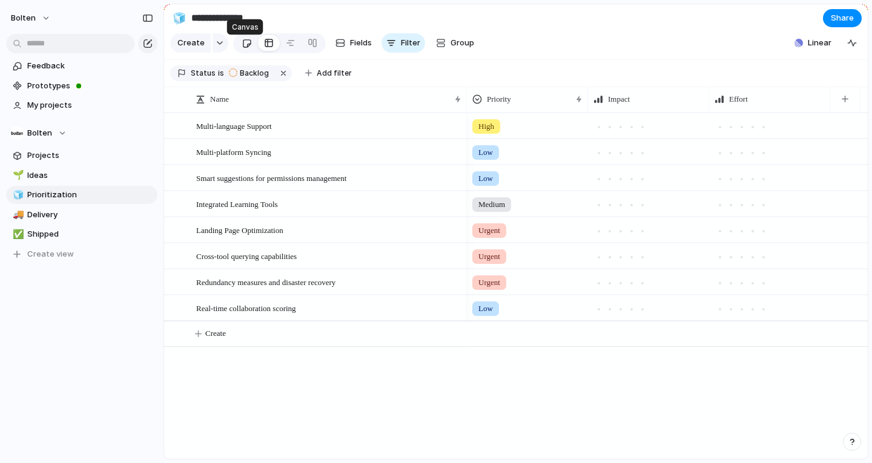
click at [242, 48] on div at bounding box center [247, 43] width 10 height 20
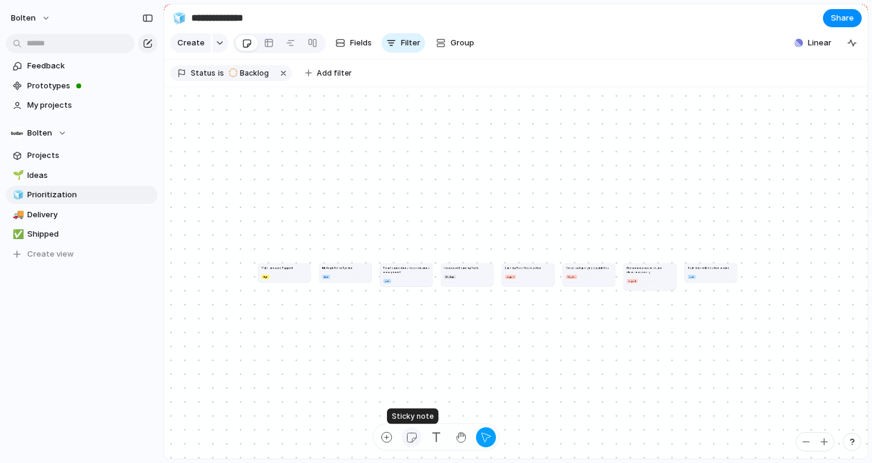
click at [413, 436] on div "button" at bounding box center [411, 437] width 13 height 13
click at [483, 434] on div "button" at bounding box center [486, 437] width 13 height 13
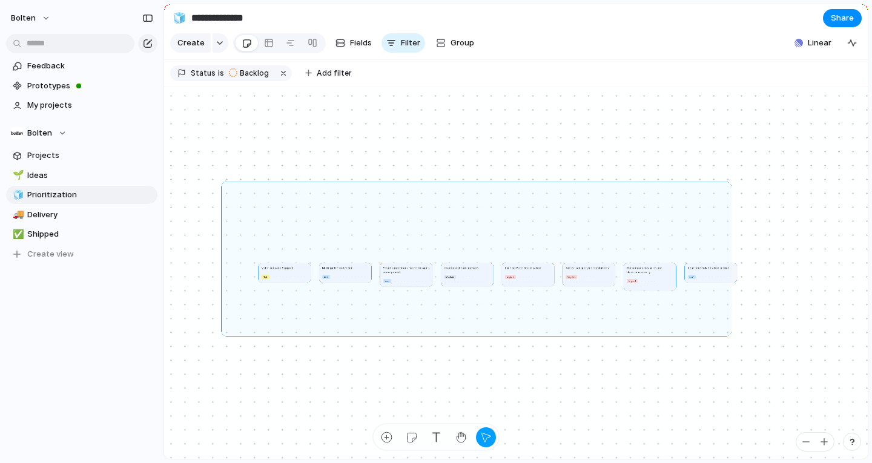
drag, startPoint x: 224, startPoint y: 190, endPoint x: 761, endPoint y: 343, distance: 559.3
click at [761, 343] on div "Multi-language Support High Multi-platform Syncing Low Smart suggestions for pe…" at bounding box center [516, 273] width 704 height 373
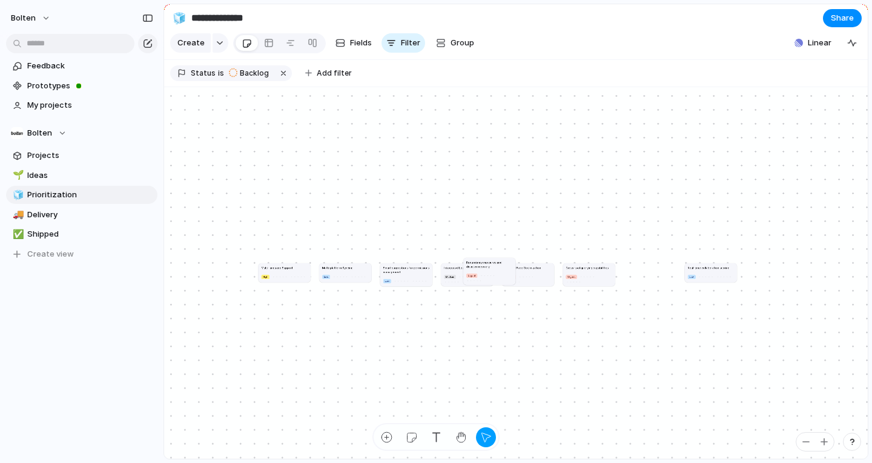
drag, startPoint x: 652, startPoint y: 288, endPoint x: 322, endPoint y: 238, distance: 333.3
click at [489, 274] on div at bounding box center [490, 275] width 3 height 3
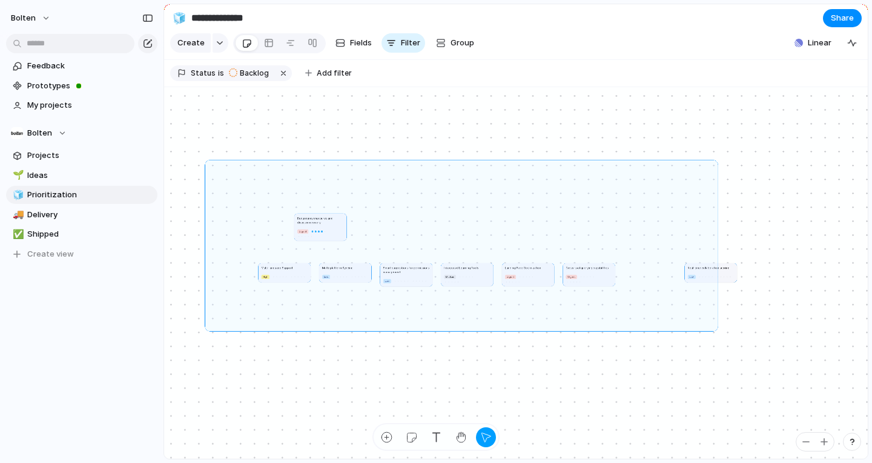
drag, startPoint x: 207, startPoint y: 168, endPoint x: 712, endPoint y: 351, distance: 536.7
click at [712, 351] on div "Multi-language Support High Multi-platform Syncing Low Smart suggestions for pe…" at bounding box center [516, 273] width 704 height 373
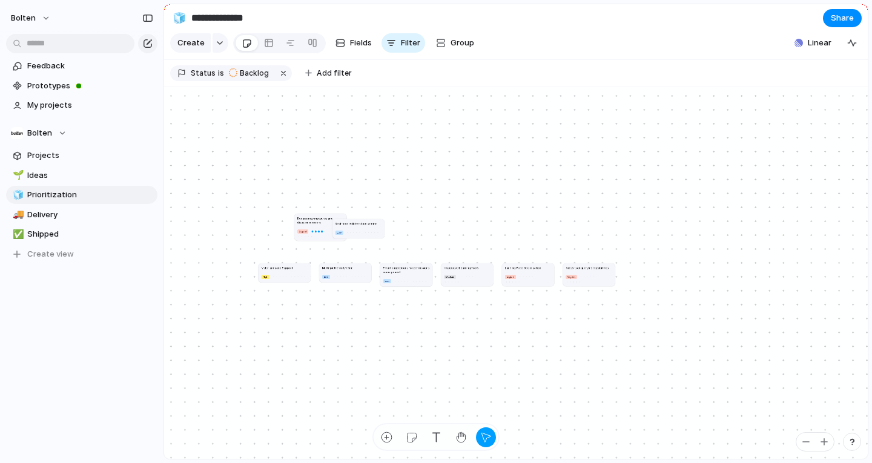
drag, startPoint x: 715, startPoint y: 286, endPoint x: 397, endPoint y: 240, distance: 320.7
click at [385, 238] on article "Real-time collaboration scoring Low" at bounding box center [359, 228] width 52 height 19
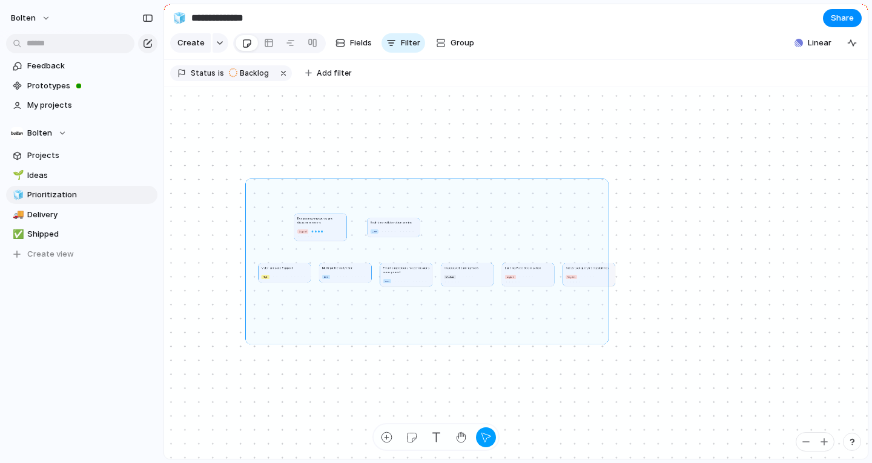
drag, startPoint x: 248, startPoint y: 187, endPoint x: 673, endPoint y: 345, distance: 453.9
click at [673, 345] on div "Multi-language Support High Multi-platform Syncing Low Smart suggestions for pe…" at bounding box center [516, 273] width 704 height 373
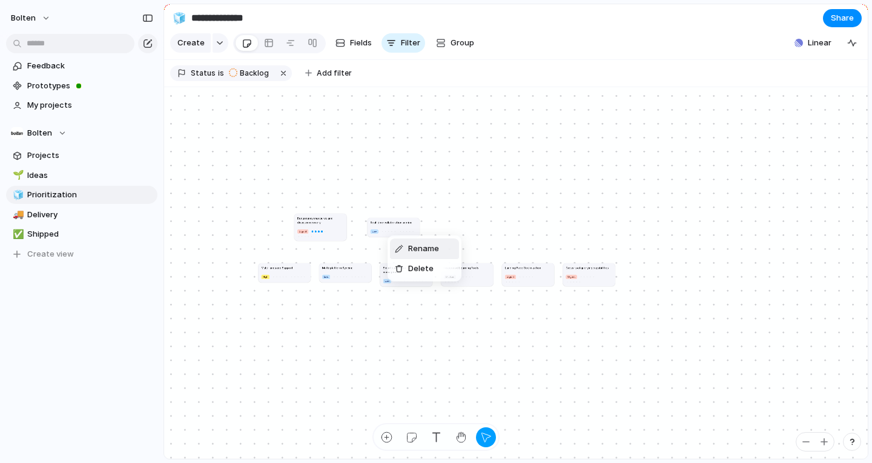
click at [302, 203] on div "Rename Delete" at bounding box center [436, 231] width 872 height 463
click at [291, 47] on div at bounding box center [291, 42] width 10 height 19
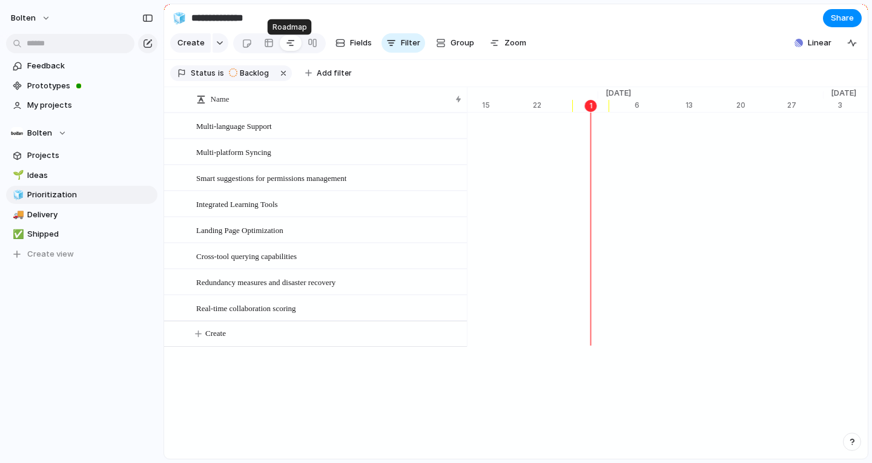
scroll to position [0, 7836]
click at [316, 48] on link at bounding box center [313, 42] width 22 height 19
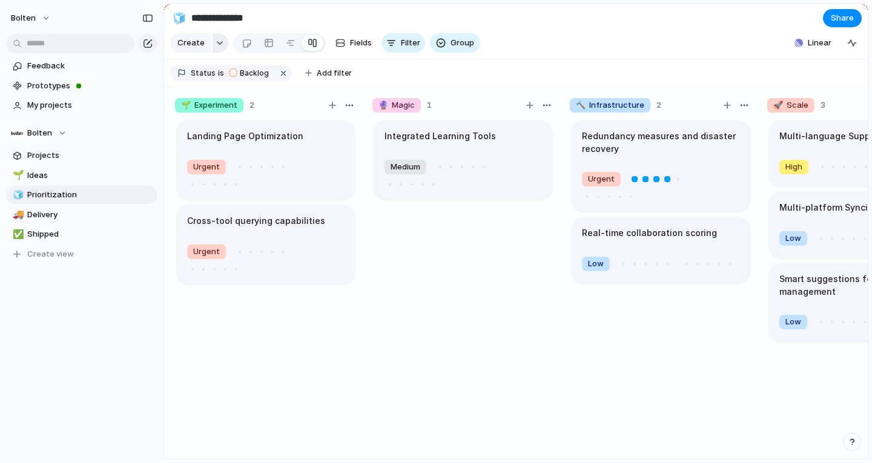
click at [217, 44] on button "button" at bounding box center [221, 42] width 16 height 19
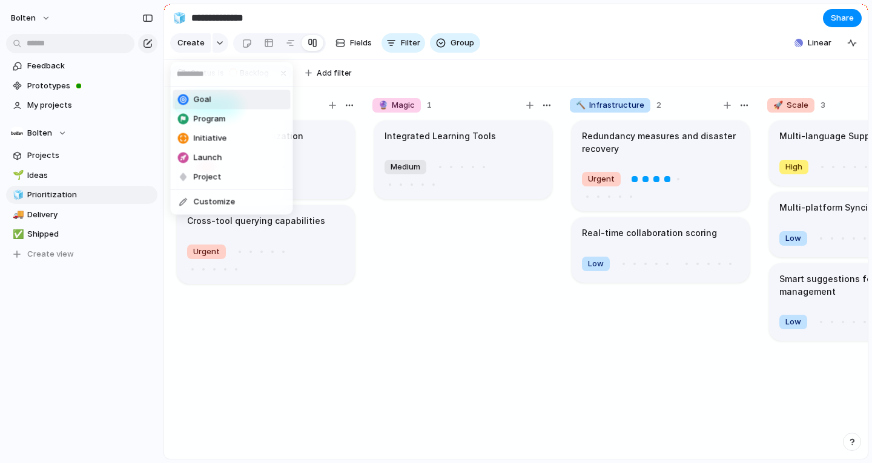
click at [277, 25] on div "Goal Program Initiative Launch Project Customize" at bounding box center [436, 231] width 872 height 463
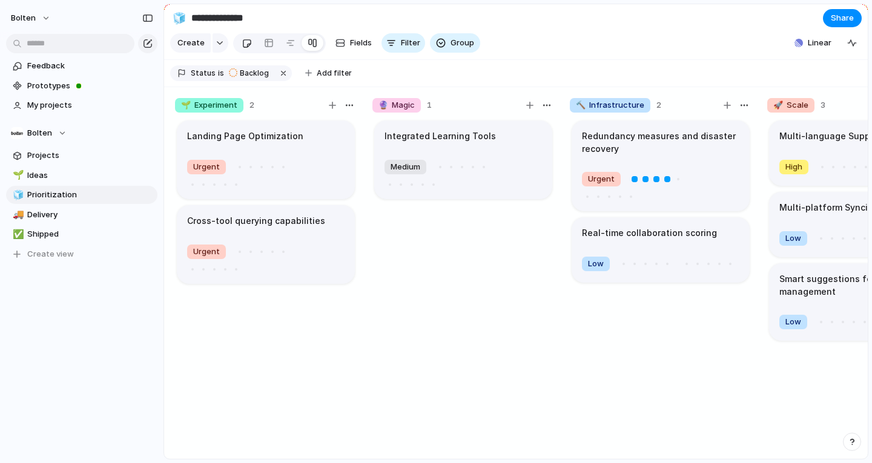
click at [244, 53] on div at bounding box center [247, 43] width 10 height 20
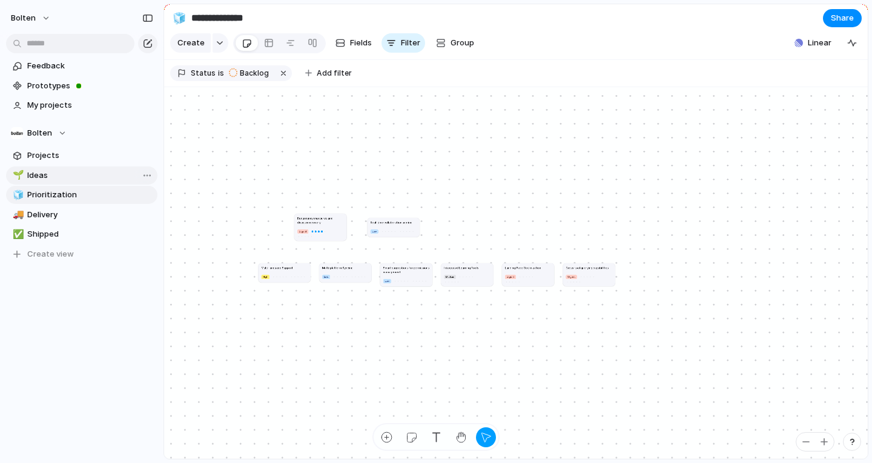
click at [61, 167] on link "🌱 Ideas" at bounding box center [81, 176] width 151 height 18
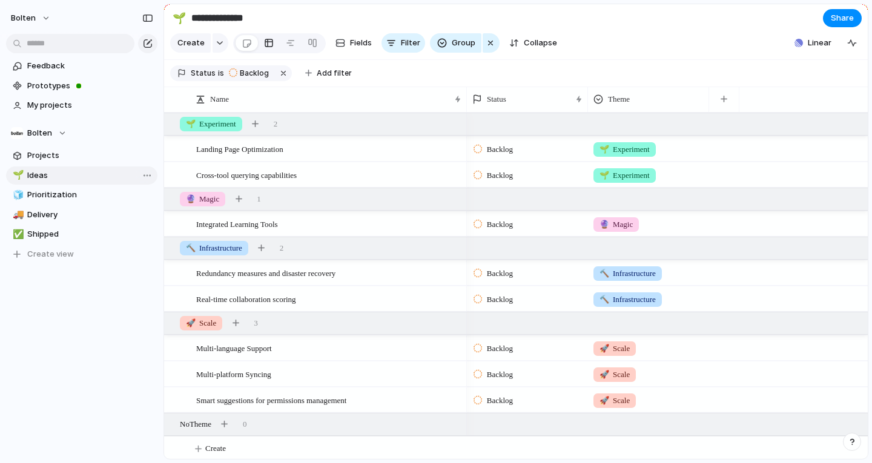
type input "*****"
click at [259, 127] on div "button" at bounding box center [255, 124] width 7 height 7
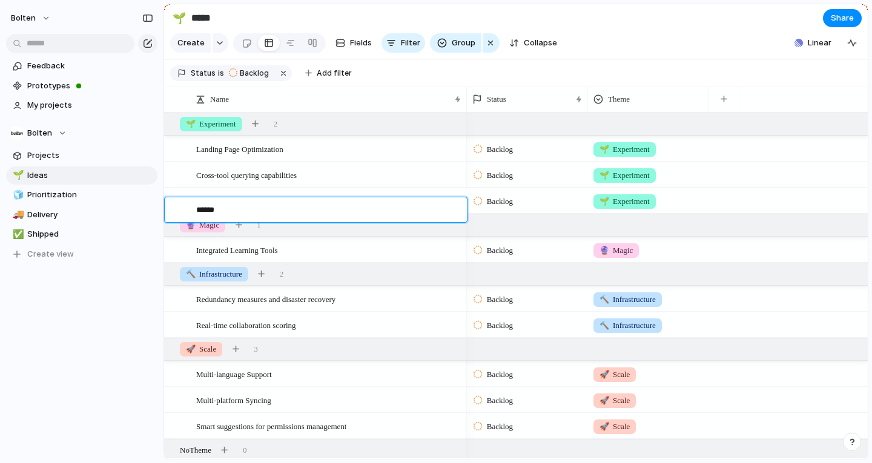
type textarea "*****"
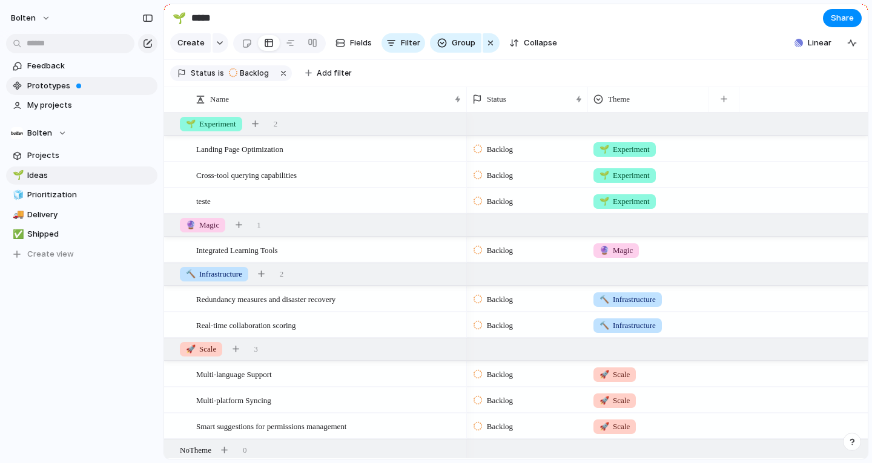
drag, startPoint x: 94, startPoint y: 89, endPoint x: 75, endPoint y: 87, distance: 19.5
click at [76, 87] on span at bounding box center [78, 86] width 5 height 5
click at [68, 68] on span "Feedback" at bounding box center [90, 66] width 126 height 12
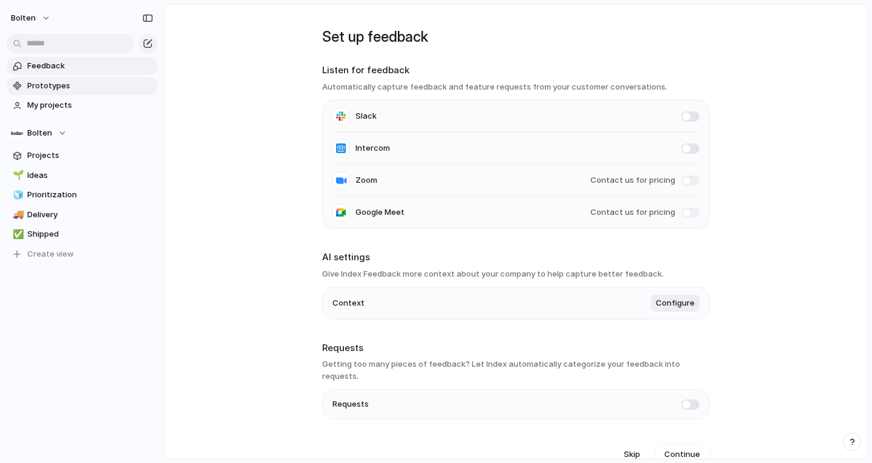
scroll to position [7, 0]
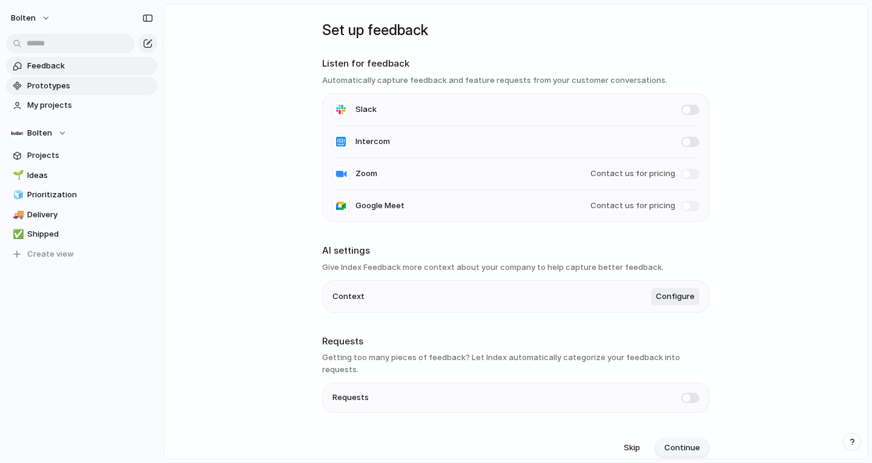
click at [666, 442] on span "Continue" at bounding box center [683, 448] width 36 height 12
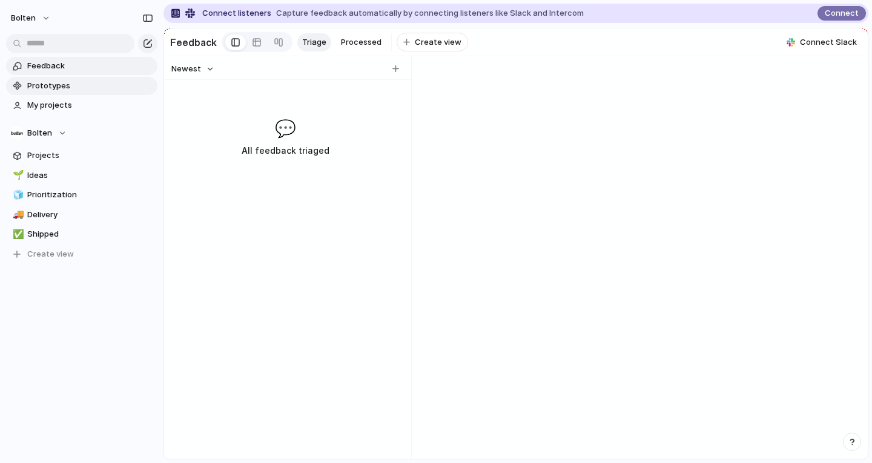
scroll to position [0, 0]
click at [65, 79] on link "Prototypes" at bounding box center [81, 86] width 151 height 18
click at [54, 168] on link "🌱 Ideas" at bounding box center [81, 176] width 151 height 18
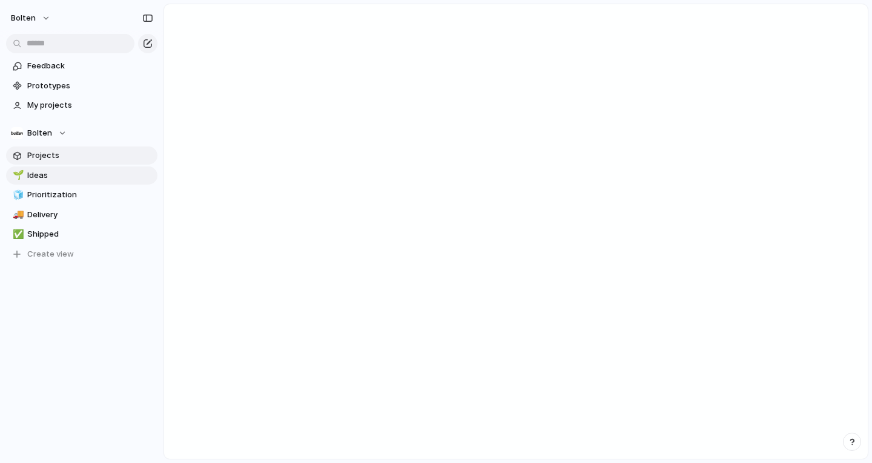
click at [55, 156] on span "Projects" at bounding box center [90, 156] width 126 height 12
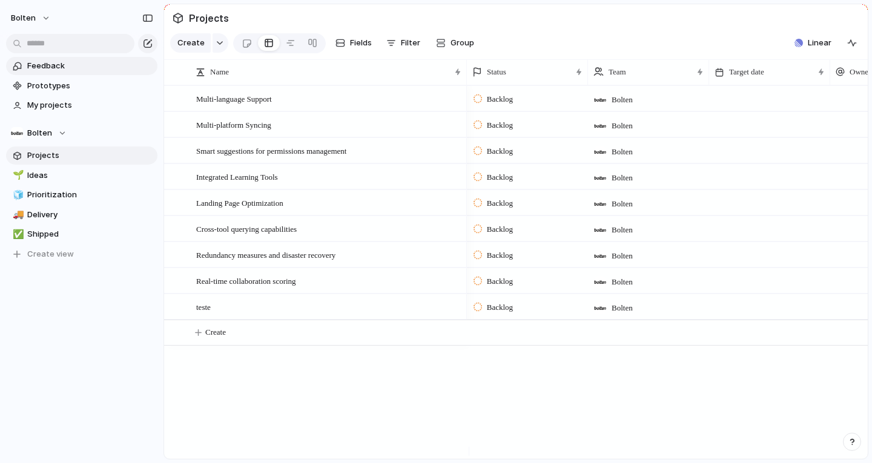
click at [109, 64] on span "Feedback" at bounding box center [90, 66] width 126 height 12
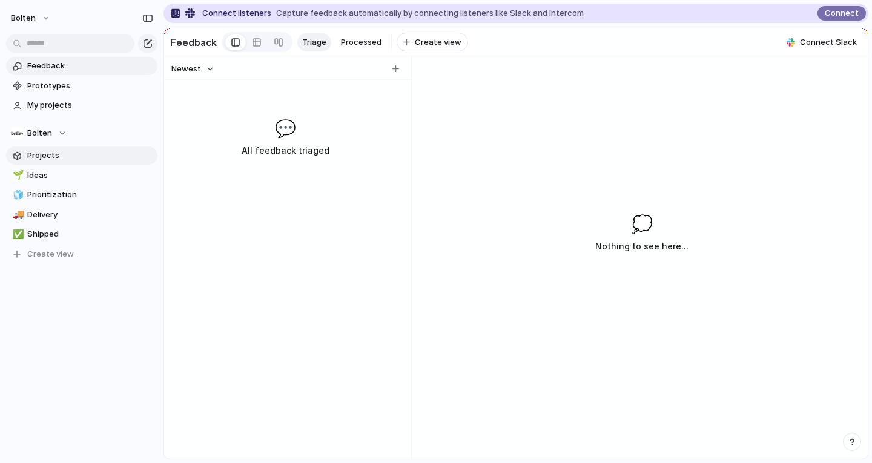
click at [53, 155] on span "Projects" at bounding box center [90, 156] width 126 height 12
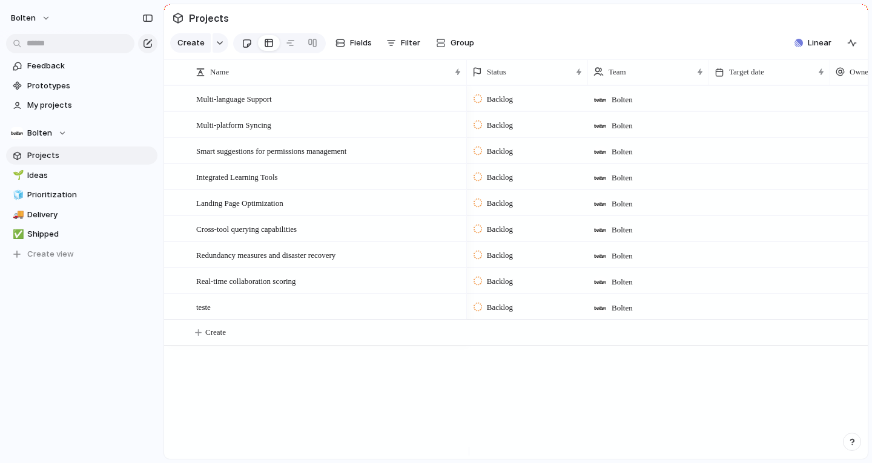
click at [245, 48] on div at bounding box center [247, 43] width 10 height 20
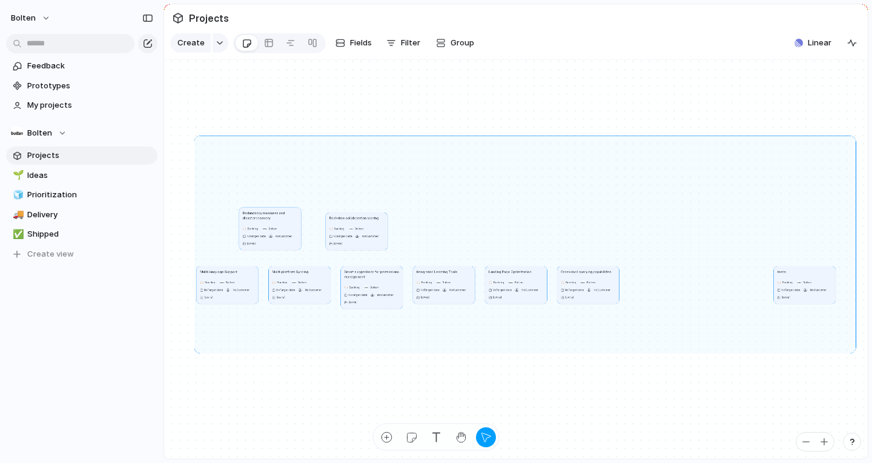
drag, startPoint x: 854, startPoint y: 357, endPoint x: 166, endPoint y: 141, distance: 720.6
click at [166, 141] on div "Multi-language Support Backlog [PERSON_NAME] No Target date No Customer [DATE] …" at bounding box center [516, 260] width 704 height 400
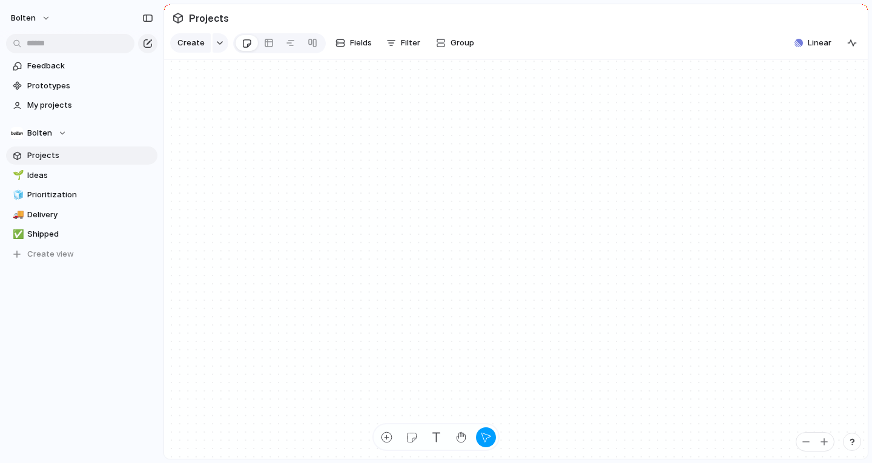
click at [89, 155] on span "Projects" at bounding box center [90, 156] width 126 height 12
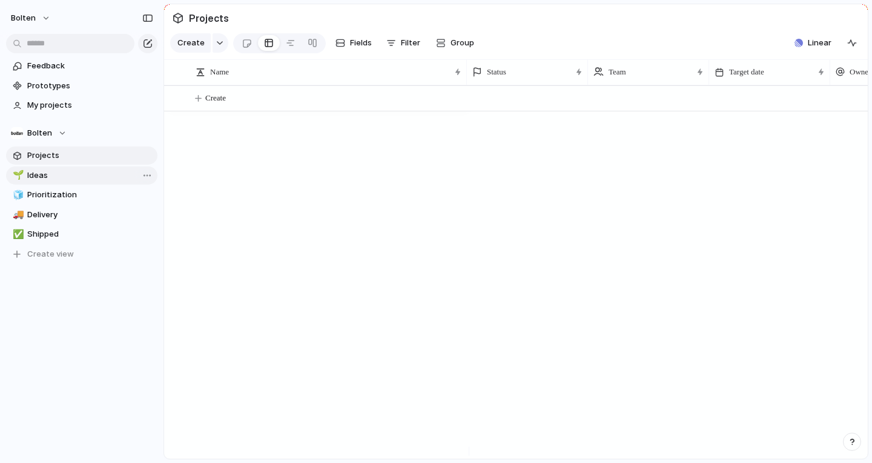
click at [86, 174] on span "Ideas" at bounding box center [90, 176] width 126 height 12
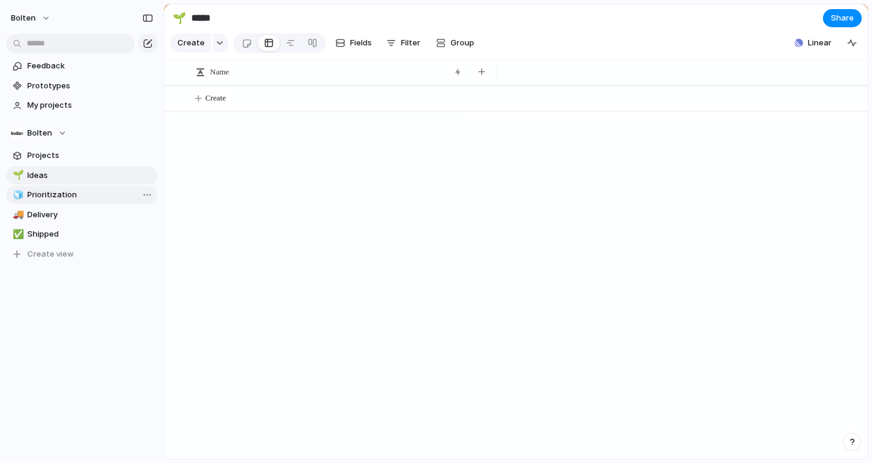
click at [67, 194] on span "Prioritization" at bounding box center [90, 195] width 126 height 12
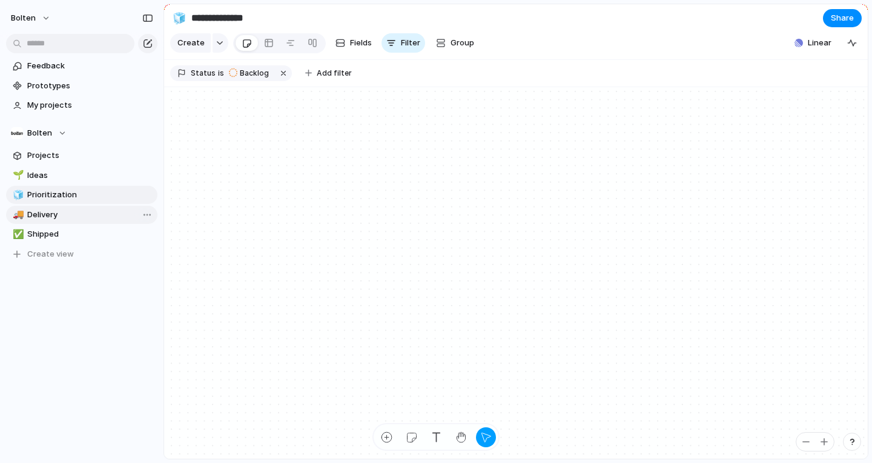
click at [67, 212] on span "Delivery" at bounding box center [90, 215] width 126 height 12
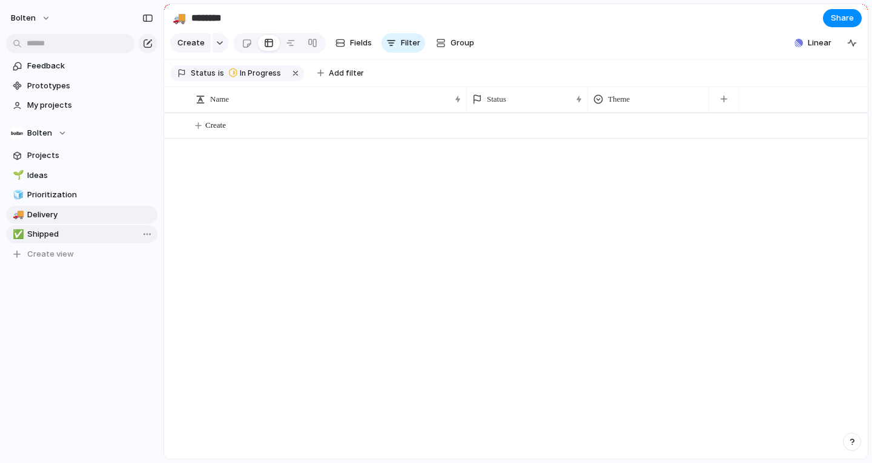
click at [69, 232] on span "Shipped" at bounding box center [90, 234] width 126 height 12
type input "*******"
click at [82, 161] on span "Projects" at bounding box center [90, 156] width 126 height 12
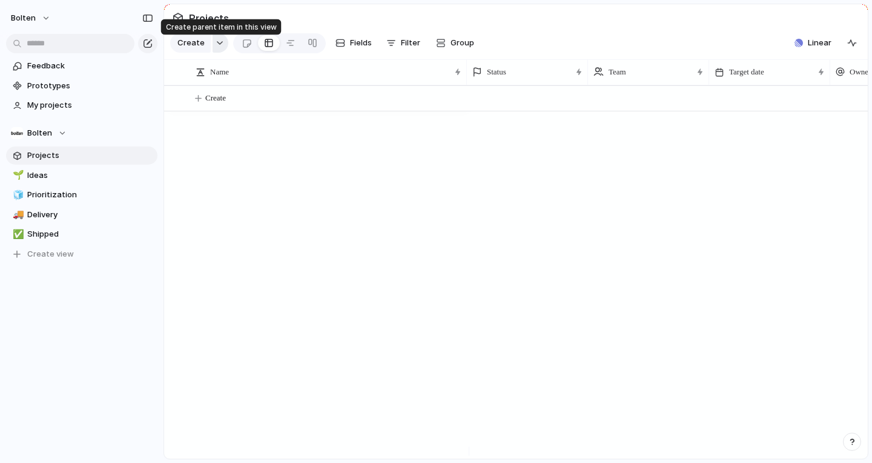
click at [219, 45] on button "button" at bounding box center [221, 42] width 16 height 19
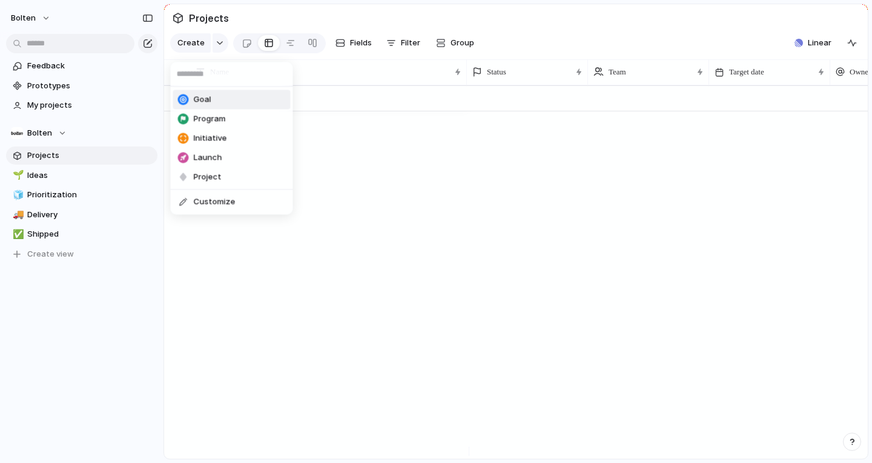
click at [529, 36] on div "Goal Program Initiative Launch Project Customize" at bounding box center [436, 231] width 872 height 463
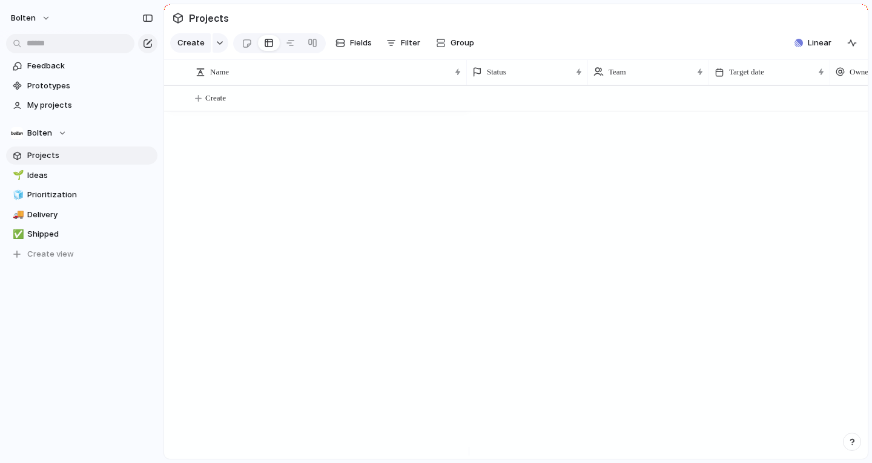
click at [511, 212] on div at bounding box center [667, 272] width 401 height 374
click at [50, 128] on span "Bolten" at bounding box center [39, 133] width 25 height 12
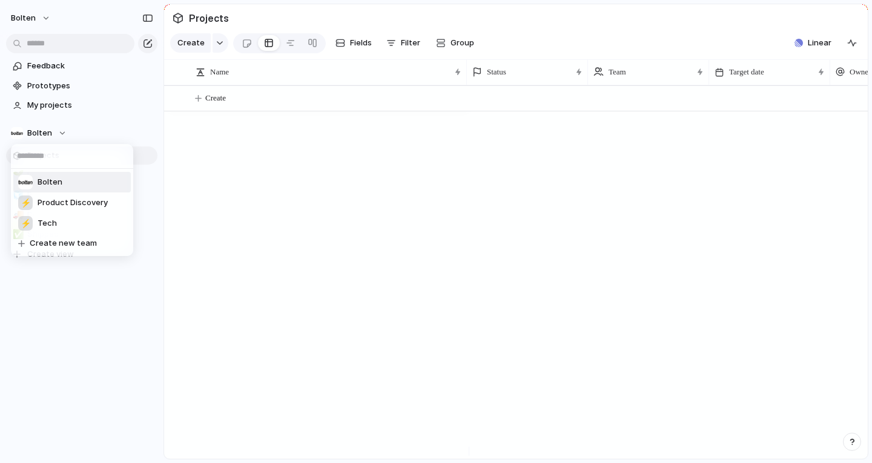
click at [256, 208] on div "[PERSON_NAME] ⚡ Product Discovery ⚡ Tech Create new team" at bounding box center [436, 231] width 872 height 463
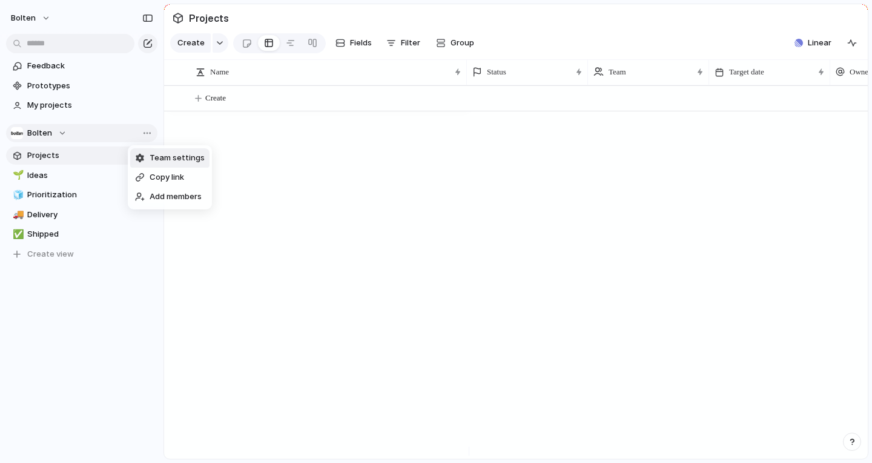
click at [188, 156] on span "Team settings" at bounding box center [177, 158] width 55 height 12
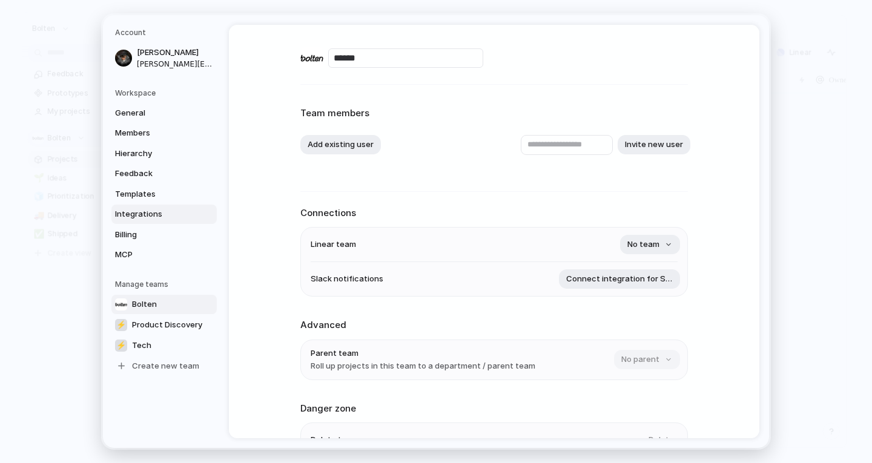
click at [146, 218] on span "Integrations" at bounding box center [154, 214] width 78 height 12
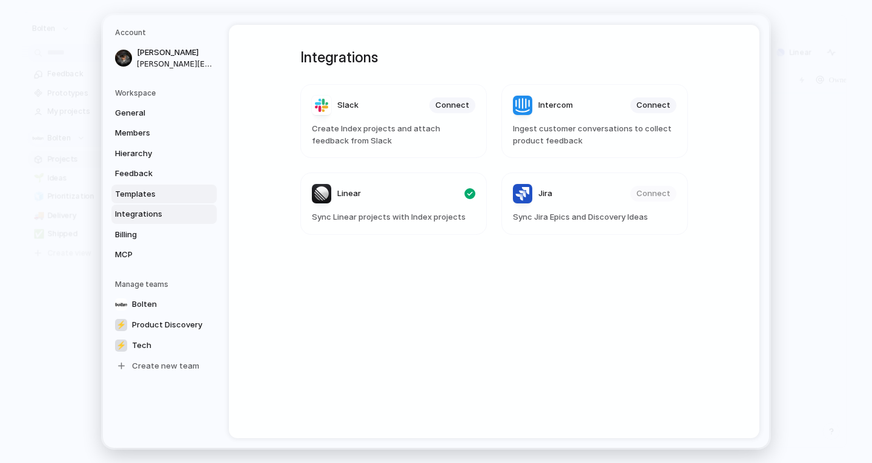
click at [139, 188] on span "Templates" at bounding box center [154, 194] width 78 height 12
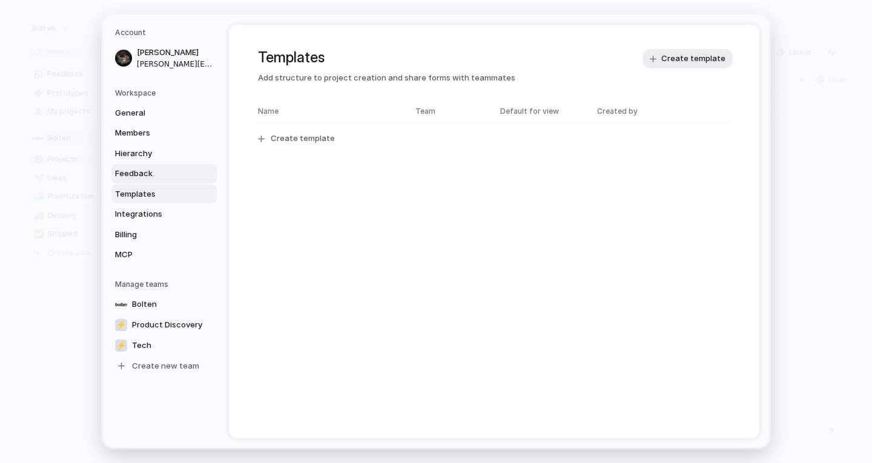
click at [155, 172] on span "Feedback" at bounding box center [154, 174] width 78 height 12
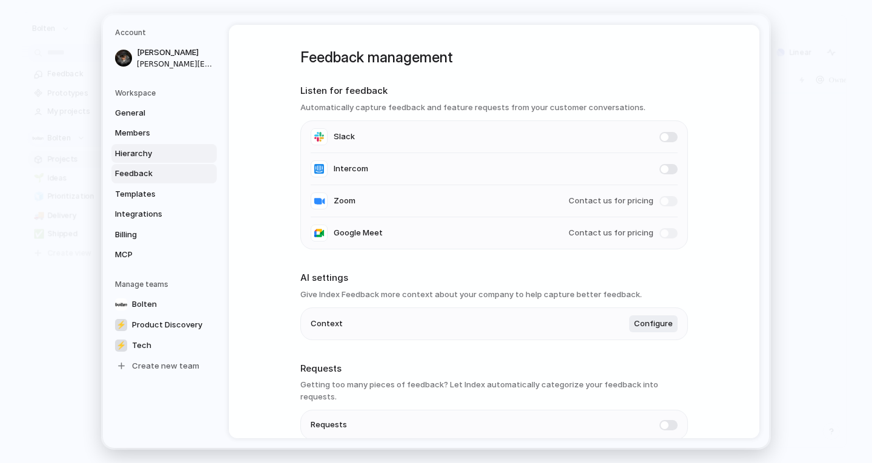
drag, startPoint x: 159, startPoint y: 153, endPoint x: 137, endPoint y: 148, distance: 22.3
click at [137, 148] on span "Hierarchy" at bounding box center [154, 154] width 78 height 12
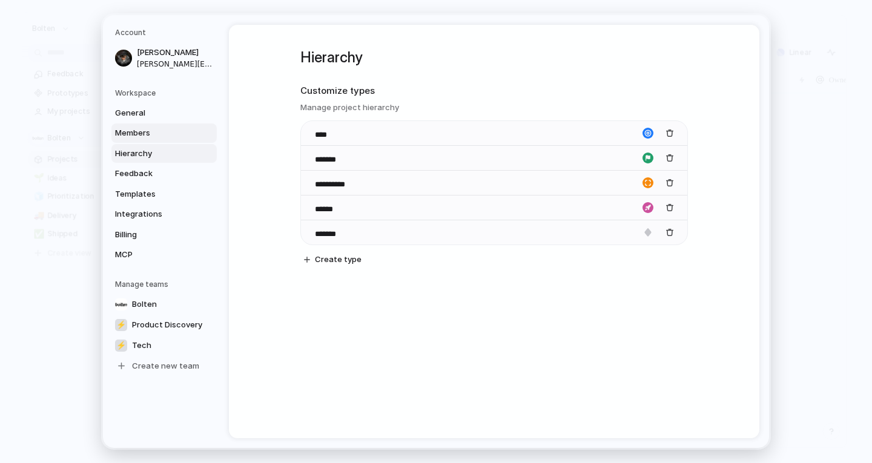
click at [164, 127] on link "Members" at bounding box center [163, 133] width 105 height 19
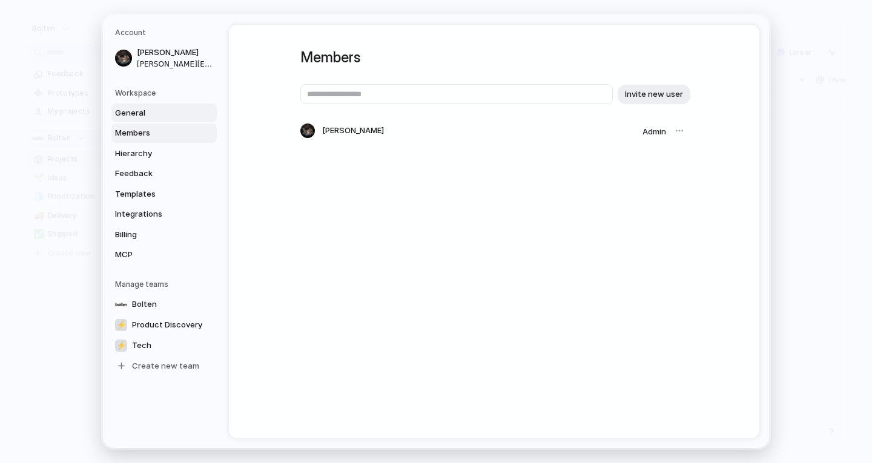
click at [157, 107] on span "General" at bounding box center [154, 113] width 78 height 12
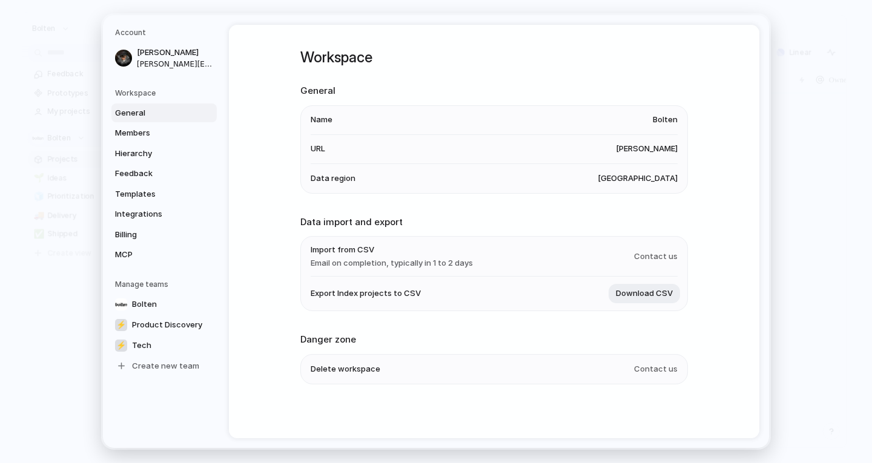
click at [350, 256] on span "Import from CSV" at bounding box center [392, 250] width 162 height 12
click at [657, 257] on span "Contact us" at bounding box center [656, 257] width 44 height 12
click at [155, 249] on span "MCP" at bounding box center [154, 255] width 78 height 12
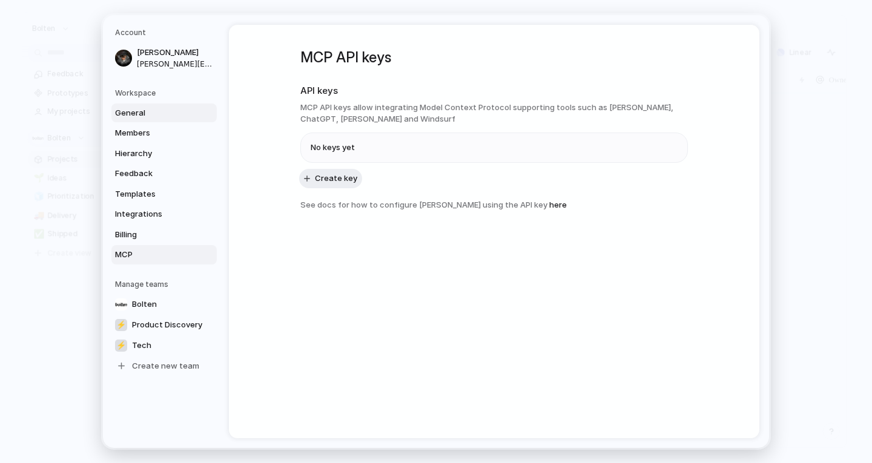
click at [132, 113] on span "General" at bounding box center [154, 113] width 78 height 12
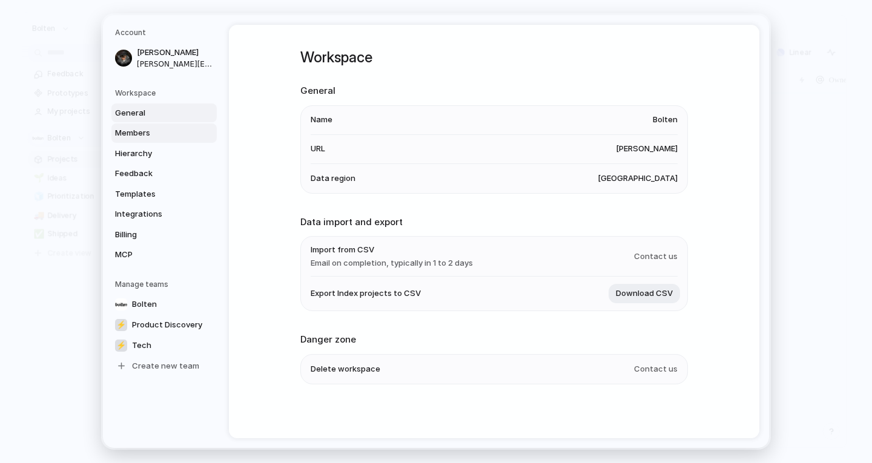
click at [133, 134] on span "Members" at bounding box center [154, 133] width 78 height 12
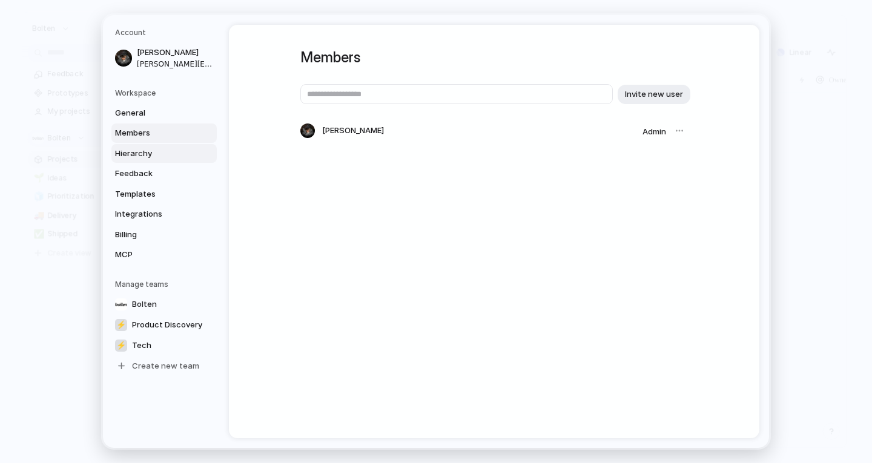
click at [137, 155] on span "Hierarchy" at bounding box center [154, 154] width 78 height 12
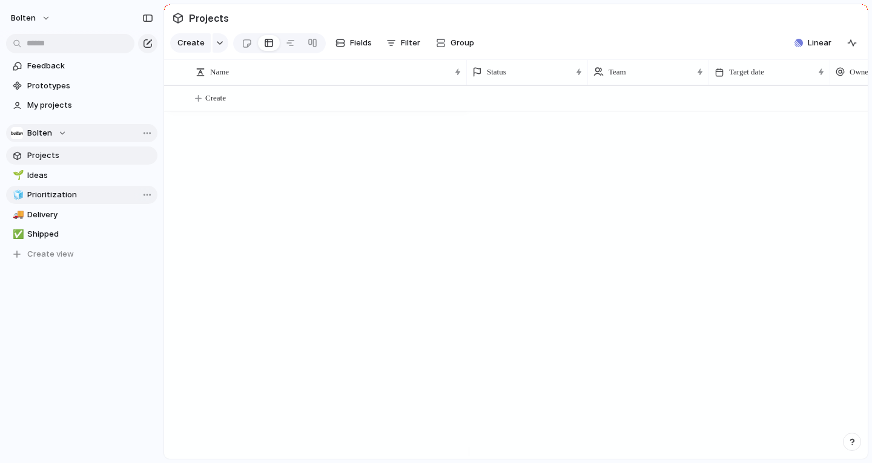
click at [56, 195] on span "Prioritization" at bounding box center [90, 195] width 126 height 12
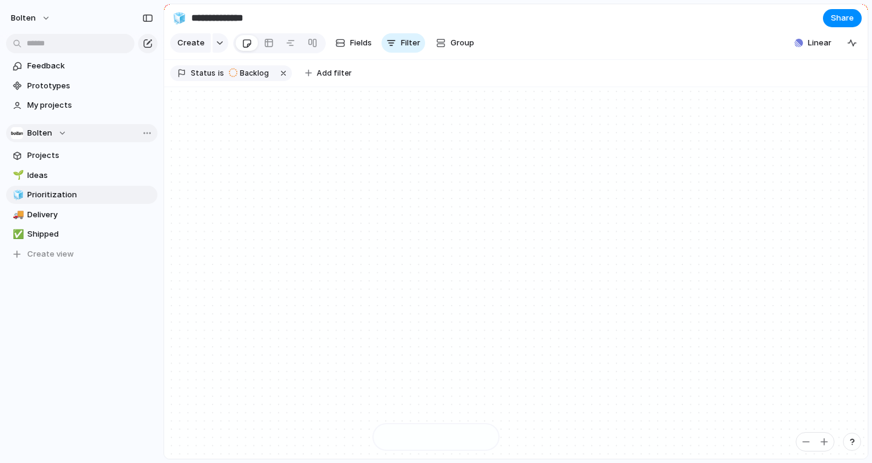
click at [66, 165] on section "[PERSON_NAME] Projects 🌱 Ideas 🧊 Prioritization 🚚 Delivery ✅ Shipped To pick up…" at bounding box center [82, 188] width 164 height 149
click at [75, 144] on section "[PERSON_NAME] Projects 🌱 Ideas 🧊 Prioritization 🚚 Delivery ✅ Shipped To pick up…" at bounding box center [82, 188] width 164 height 149
click at [64, 150] on span "Projects" at bounding box center [90, 156] width 126 height 12
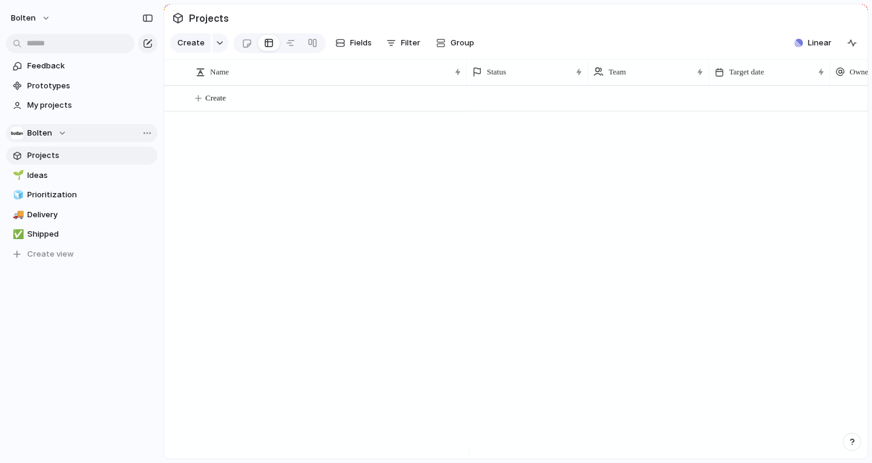
click at [49, 133] on span "Bolten" at bounding box center [39, 133] width 25 height 12
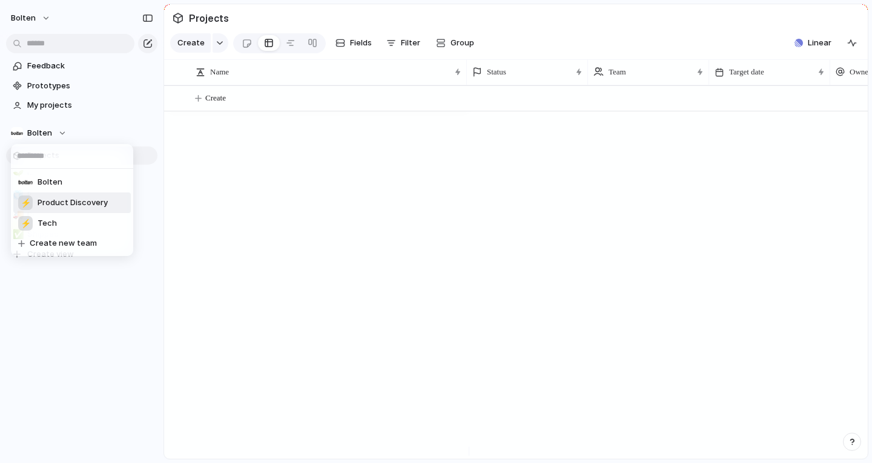
click at [62, 201] on span "Product Discovery" at bounding box center [73, 203] width 70 height 12
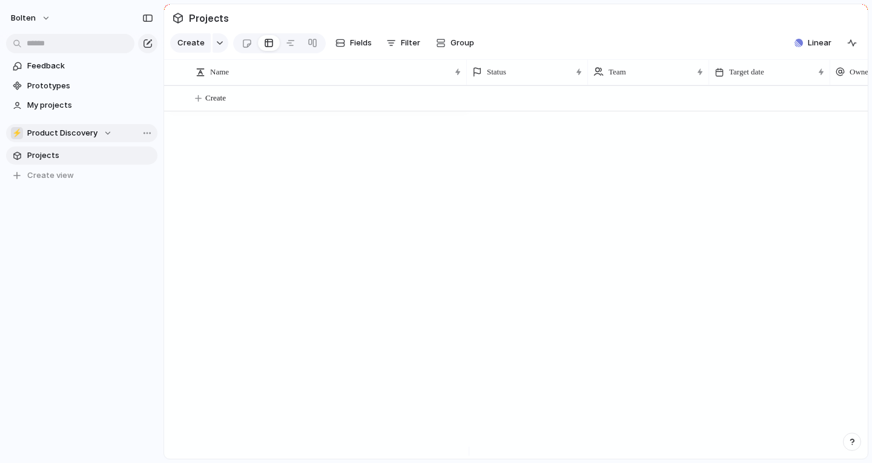
click at [51, 135] on span "Product Discovery" at bounding box center [62, 133] width 70 height 12
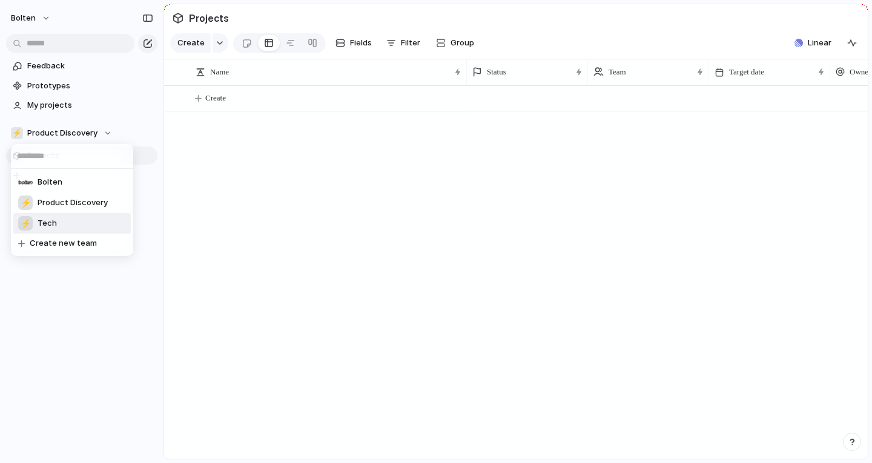
click at [57, 219] on li "⚡ Tech" at bounding box center [72, 223] width 118 height 21
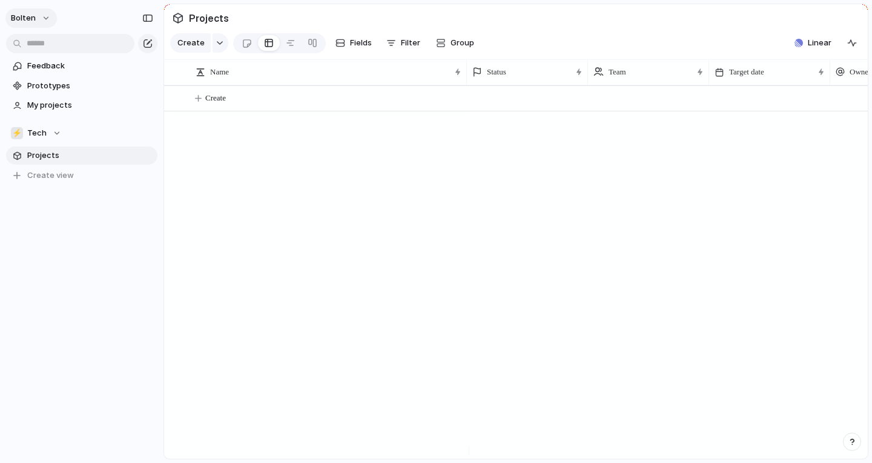
click at [27, 18] on span "Bolten" at bounding box center [23, 18] width 25 height 12
drag, startPoint x: 480, startPoint y: 124, endPoint x: 331, endPoint y: 161, distance: 154.0
click at [331, 161] on div "Settings Invite members Change theme Sign out" at bounding box center [436, 231] width 872 height 463
click at [824, 47] on span "Linear" at bounding box center [820, 43] width 24 height 12
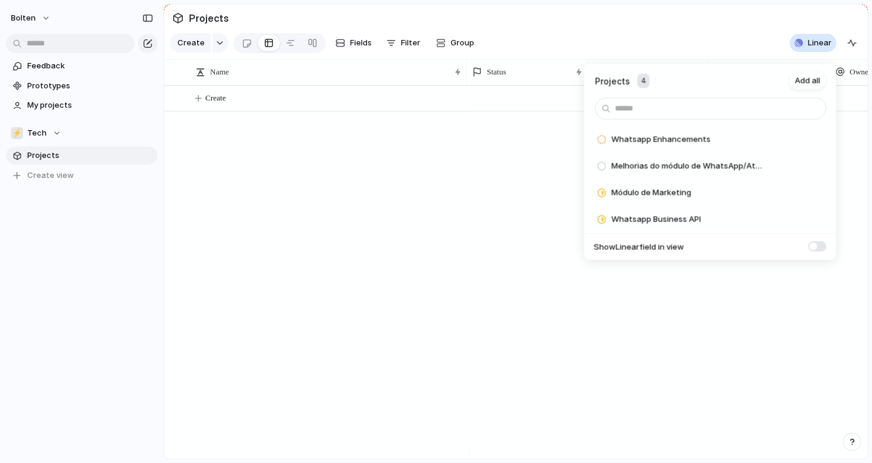
click at [165, 409] on div "Projects 4 Add all Whatsapp Enhancements Add Melhorias do módulo de WhatsApp/At…" at bounding box center [436, 231] width 872 height 463
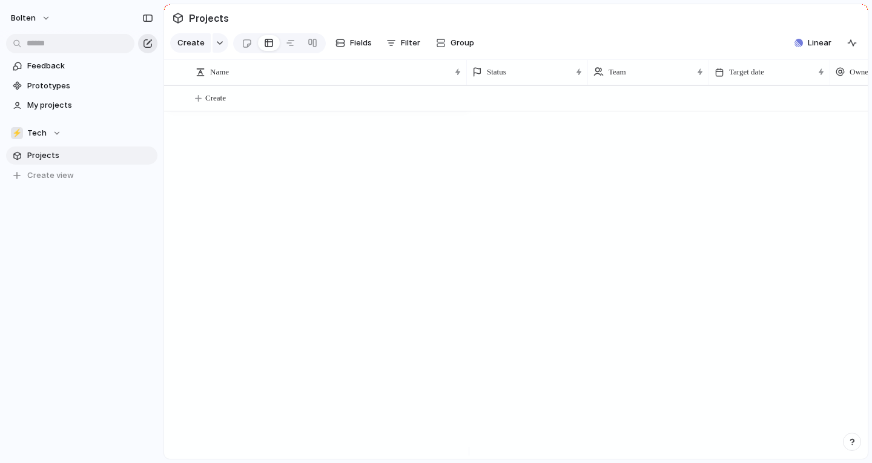
click at [148, 46] on div "button" at bounding box center [148, 44] width 10 height 10
click at [233, 49] on div at bounding box center [279, 43] width 93 height 20
click at [238, 49] on link at bounding box center [247, 42] width 22 height 19
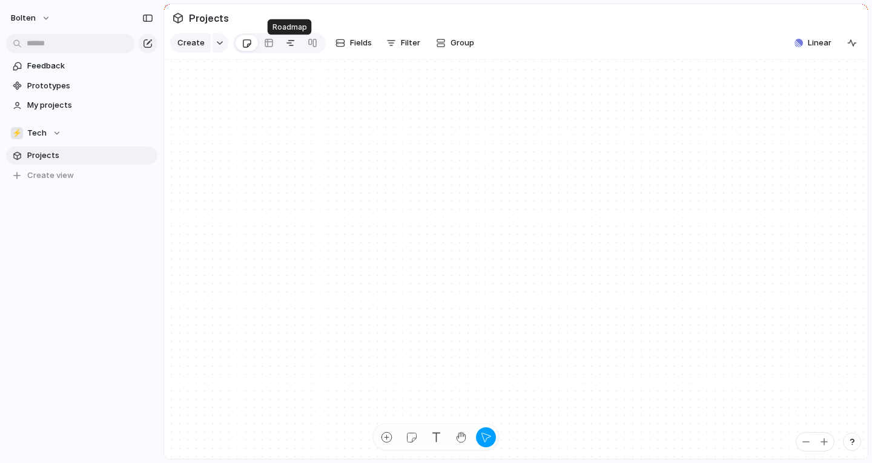
click at [286, 50] on div at bounding box center [291, 42] width 10 height 19
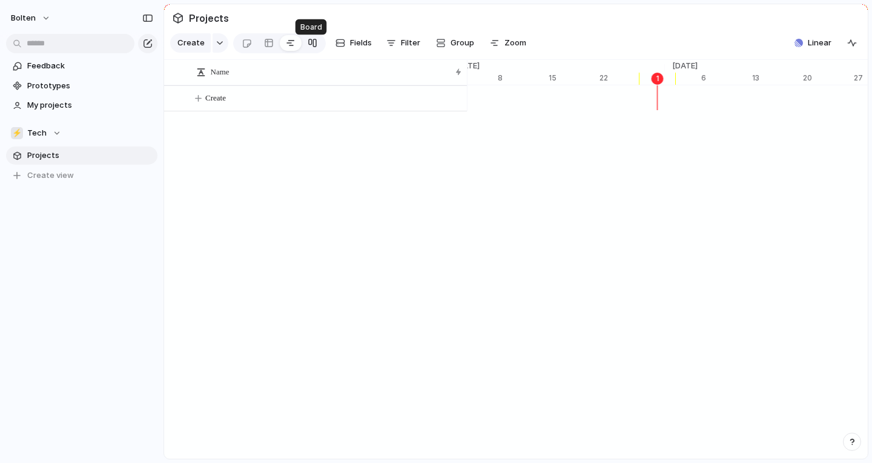
click at [311, 47] on div at bounding box center [313, 42] width 10 height 19
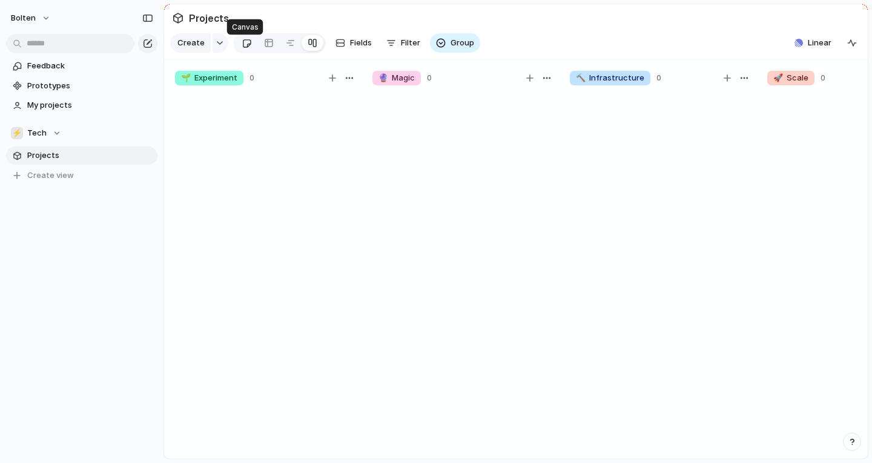
click at [252, 46] on link at bounding box center [247, 42] width 22 height 19
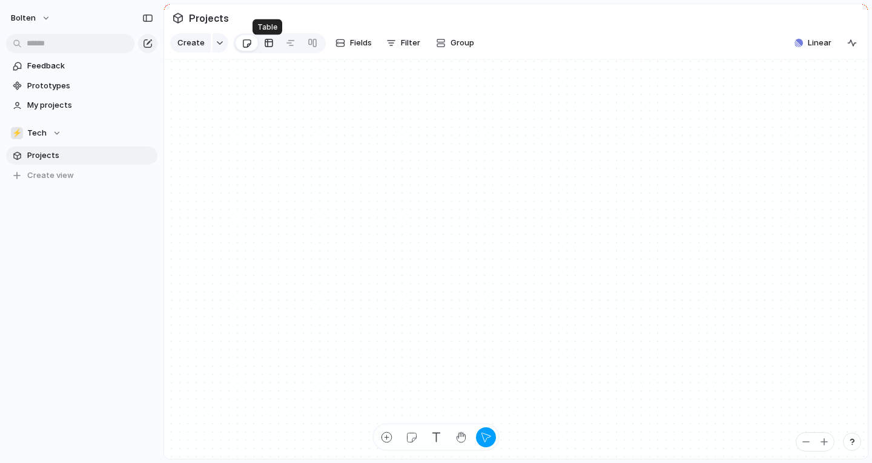
click at [266, 50] on div at bounding box center [269, 42] width 10 height 19
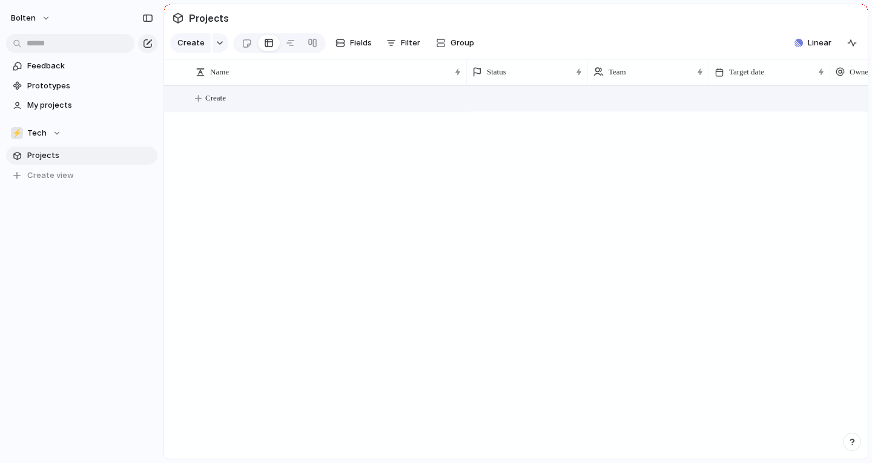
click at [220, 104] on span "Create" at bounding box center [215, 98] width 21 height 12
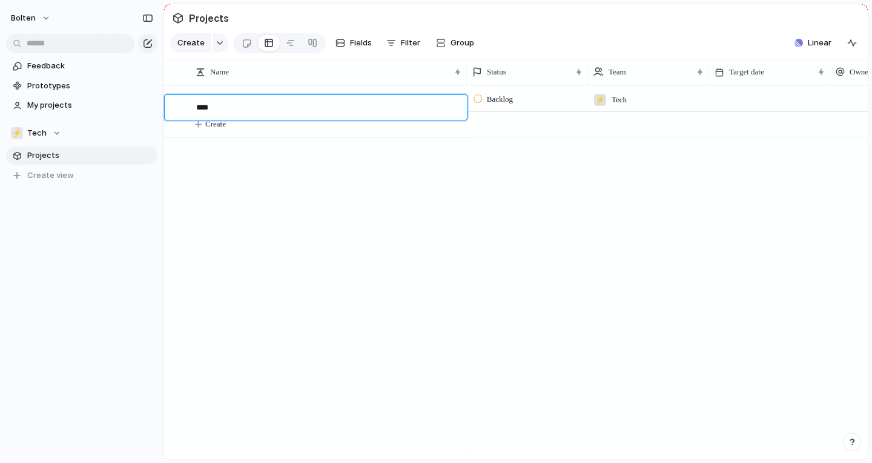
type textarea "*****"
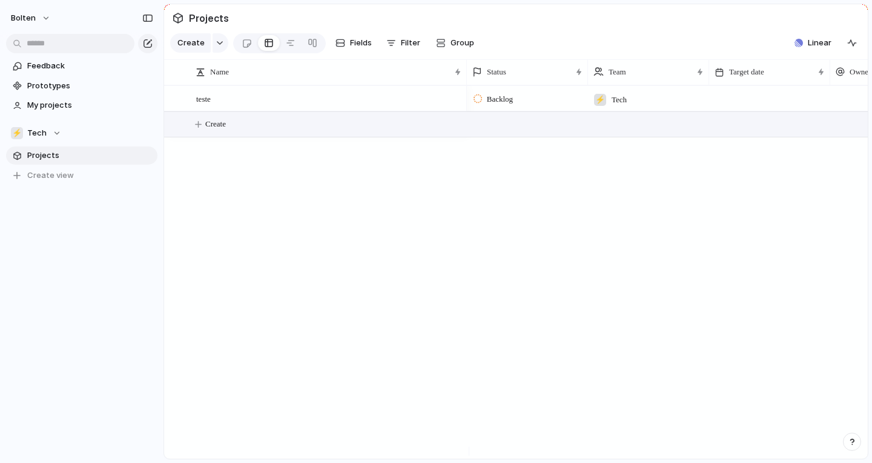
click at [634, 107] on div "⚡ Tech" at bounding box center [649, 97] width 120 height 20
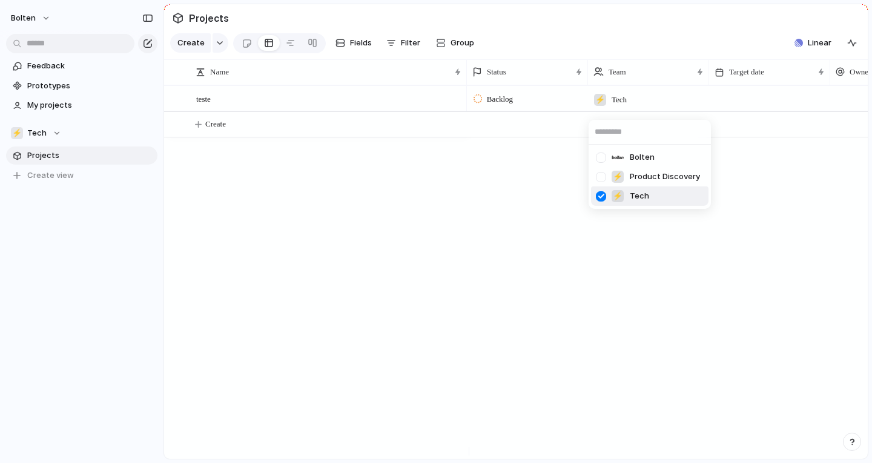
click at [601, 196] on div at bounding box center [601, 196] width 21 height 21
click at [600, 175] on div at bounding box center [601, 177] width 21 height 21
click at [602, 201] on div at bounding box center [601, 196] width 21 height 21
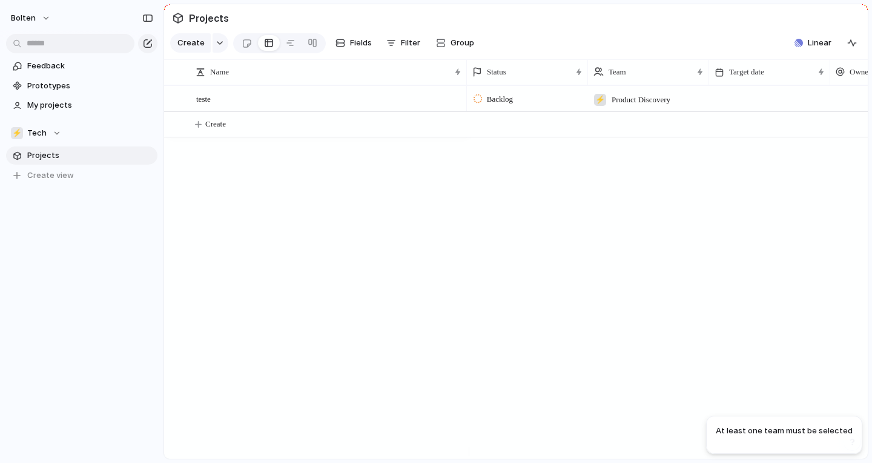
click at [565, 203] on div "[PERSON_NAME] ⚡ Product Discovery ⚡ Tech" at bounding box center [436, 231] width 872 height 463
click at [33, 139] on span "Tech" at bounding box center [36, 133] width 19 height 12
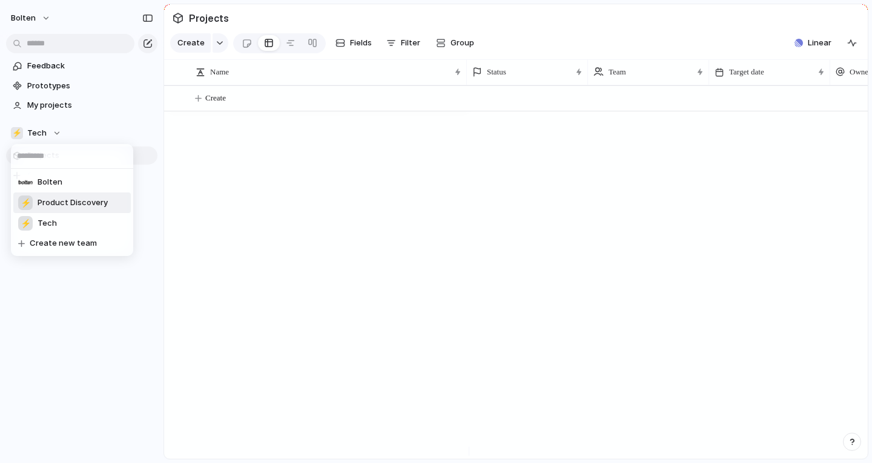
click at [56, 199] on span "Product Discovery" at bounding box center [73, 203] width 70 height 12
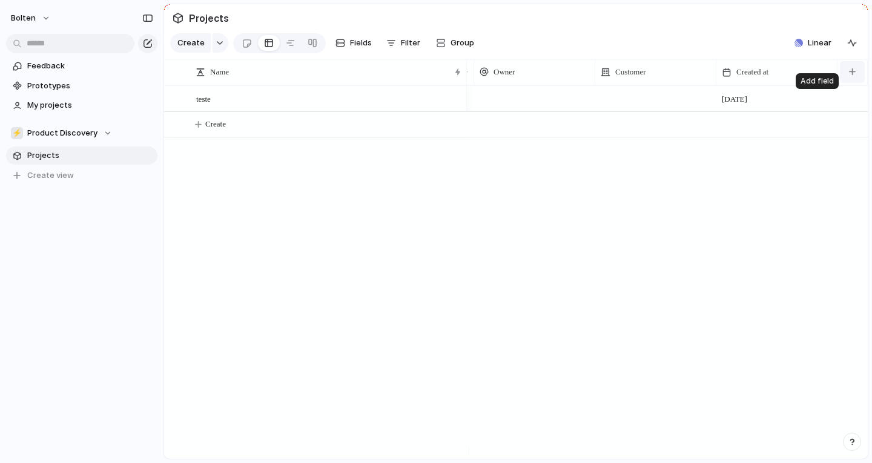
click at [853, 75] on div "button" at bounding box center [852, 71] width 7 height 7
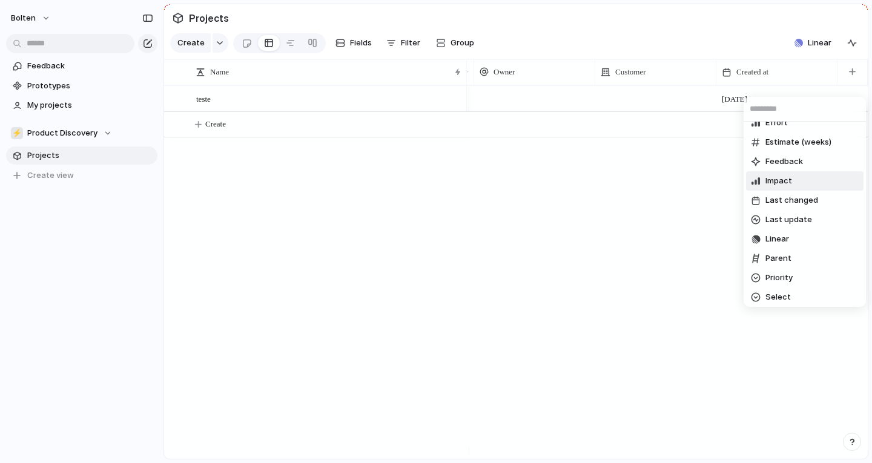
scroll to position [69, 0]
click at [795, 241] on li "Linear" at bounding box center [805, 239] width 118 height 19
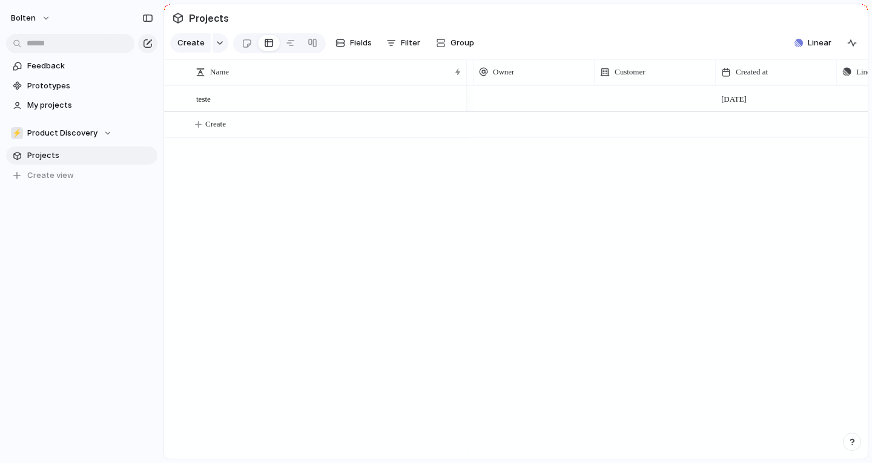
scroll to position [0, 478]
click at [726, 98] on div "Push" at bounding box center [777, 99] width 120 height 24
click at [827, 101] on div "button" at bounding box center [825, 98] width 8 height 5
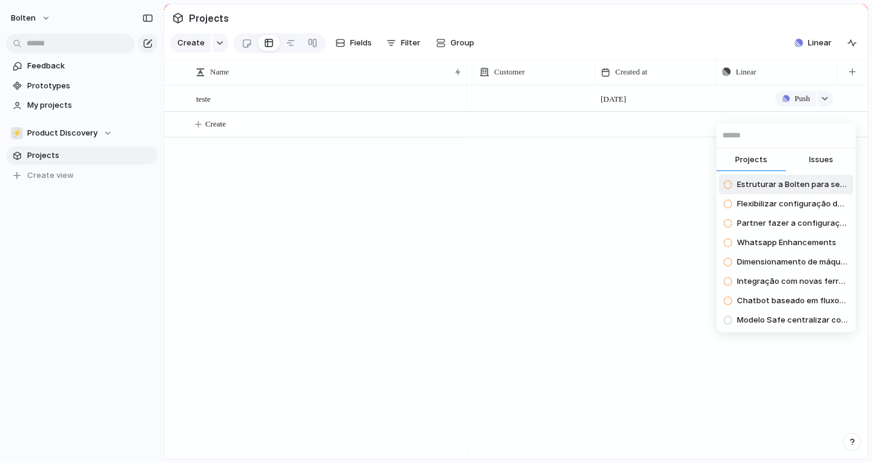
click at [814, 161] on span "Issues" at bounding box center [821, 160] width 24 height 12
click at [752, 164] on span "Projects" at bounding box center [751, 160] width 32 height 12
click at [632, 180] on div "Projects Issues Estruturar a Bolten para ser global Flexibilizar configuração d…" at bounding box center [436, 231] width 872 height 463
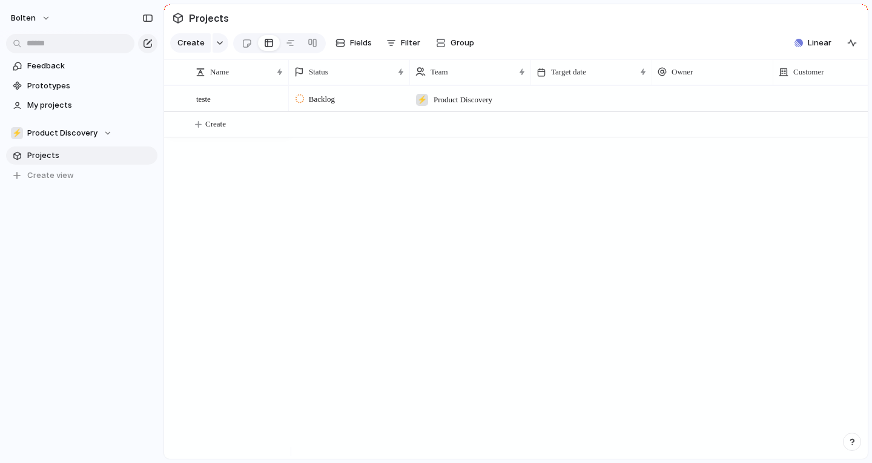
drag, startPoint x: 466, startPoint y: 75, endPoint x: 333, endPoint y: 96, distance: 134.9
click at [333, 96] on div "Name Status Team Target date Owner Customer Created at teste Backlog ⚡ Product …" at bounding box center [516, 259] width 704 height 400
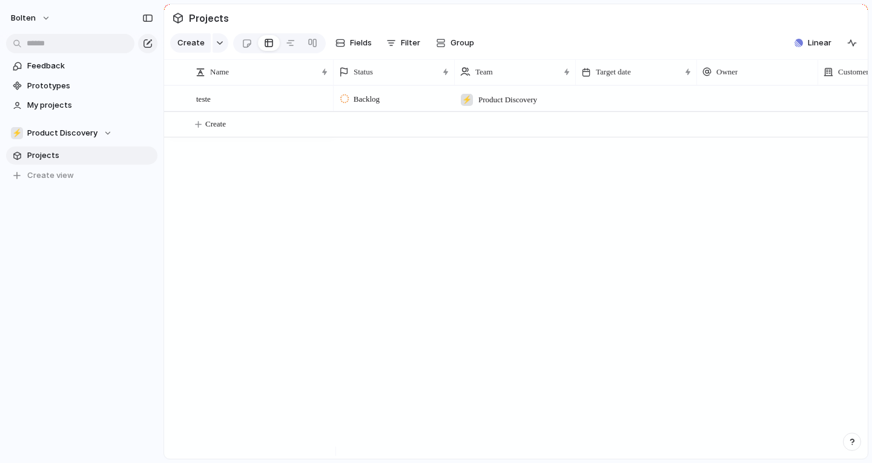
click at [272, 212] on div "teste ⚡ Product Discovery 1 October Push Backlog Create" at bounding box center [516, 272] width 704 height 374
click at [81, 101] on span "My projects" at bounding box center [90, 105] width 126 height 12
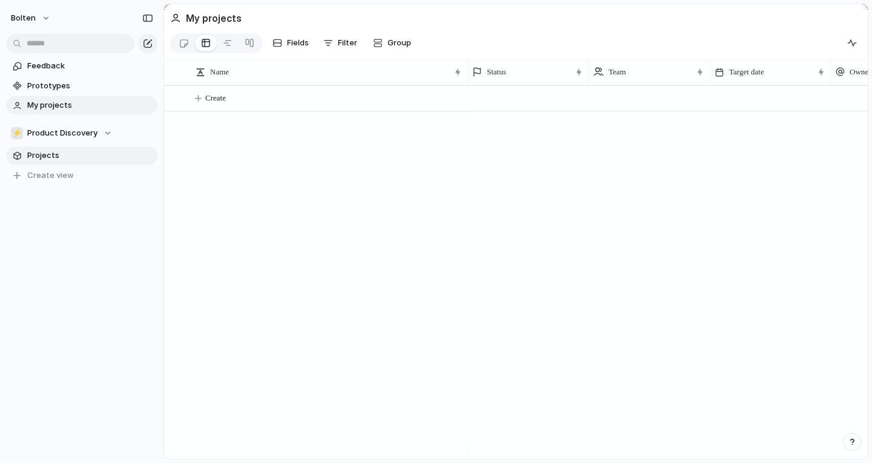
click at [58, 153] on span "Projects" at bounding box center [90, 156] width 126 height 12
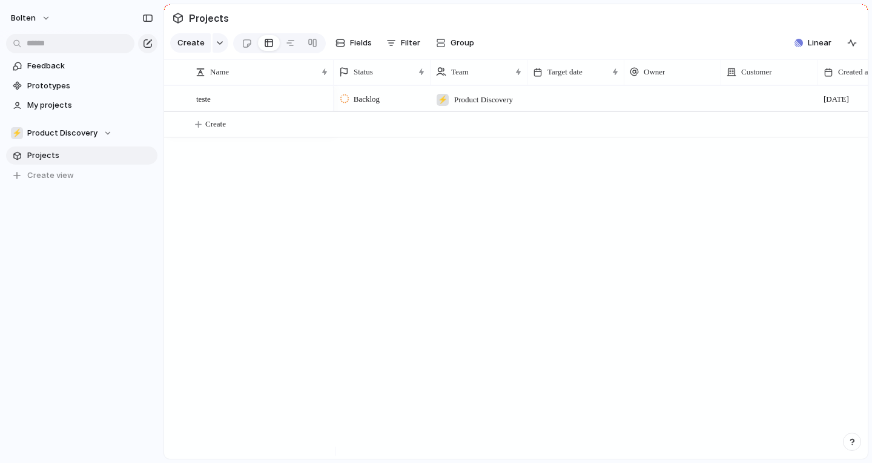
click at [446, 205] on div "Backlog ⚡ Product Discovery 1 October Push" at bounding box center [601, 272] width 534 height 374
click at [371, 257] on div "Backlog ⚡ Product Discovery 1 October Push" at bounding box center [601, 272] width 534 height 374
